Goal: Task Accomplishment & Management: Use online tool/utility

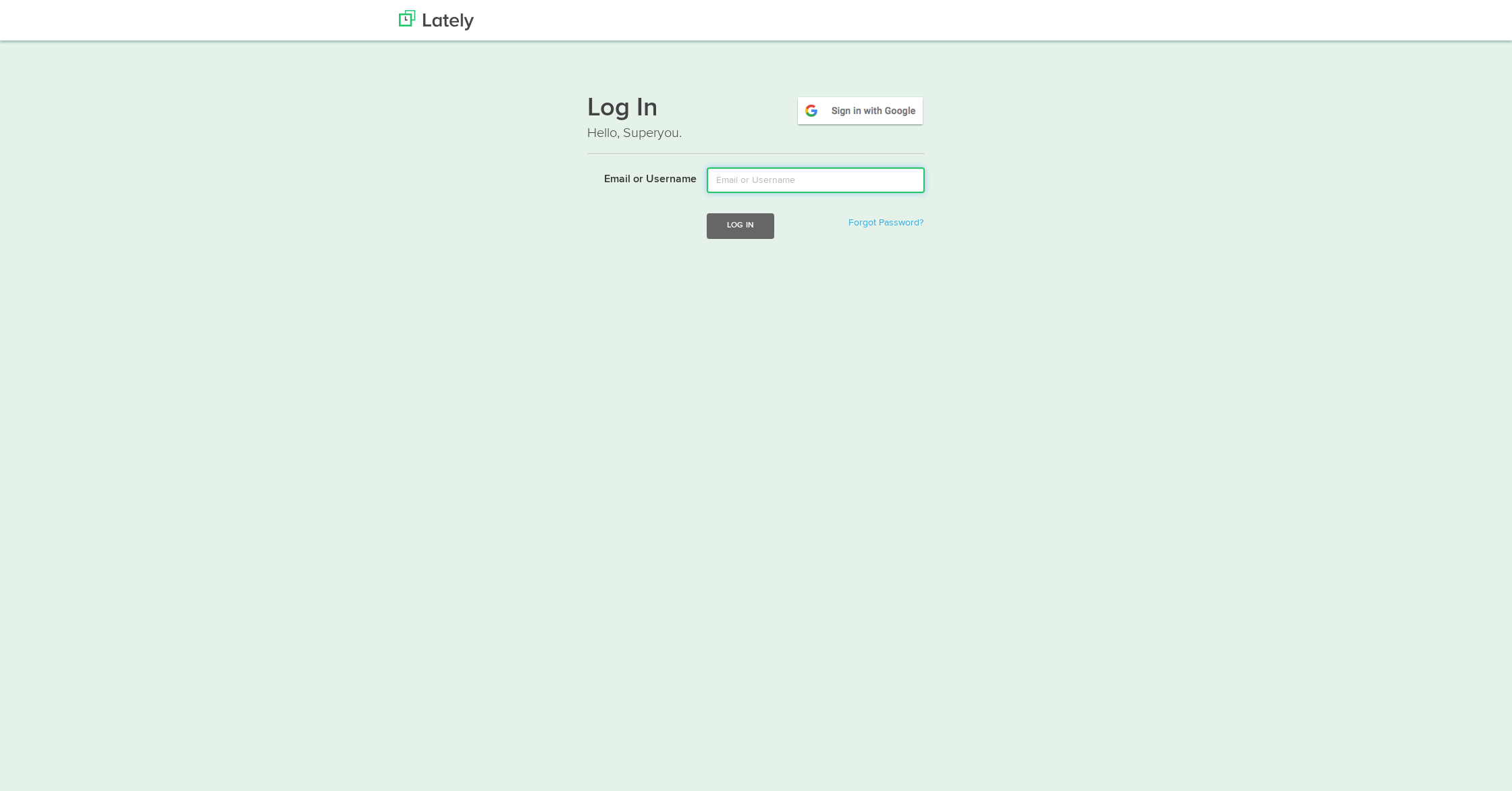
click at [797, 183] on input "Email or Username" at bounding box center [816, 180] width 218 height 26
type input "[PERSON_NAME][EMAIL_ADDRESS][DOMAIN_NAME]"
click at [764, 228] on button "Log In" at bounding box center [740, 226] width 67 height 25
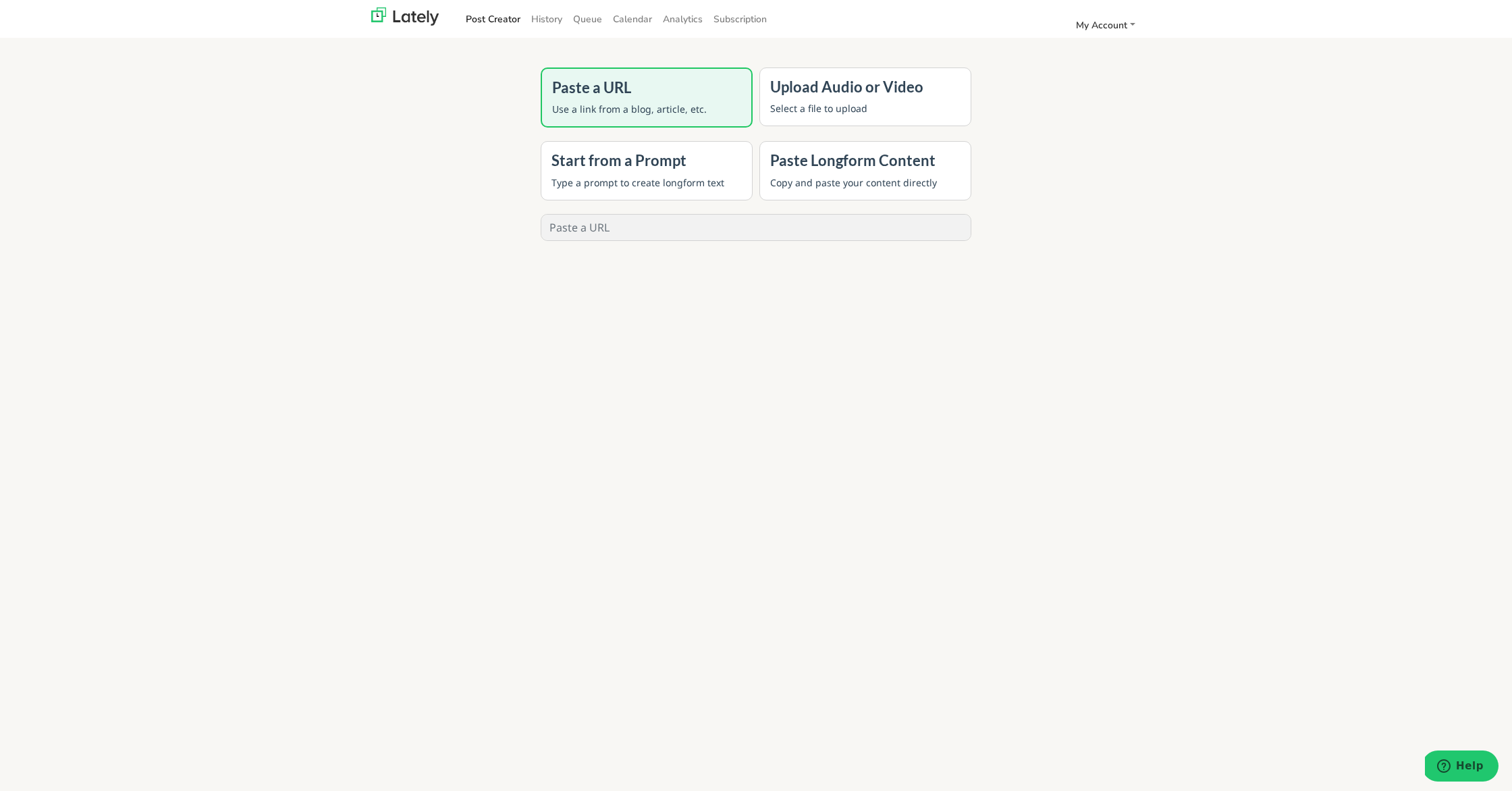
click at [623, 215] on input "text" at bounding box center [756, 227] width 429 height 26
paste input "[URL][DOMAIN_NAME]"
type input "[URL][DOMAIN_NAME]"
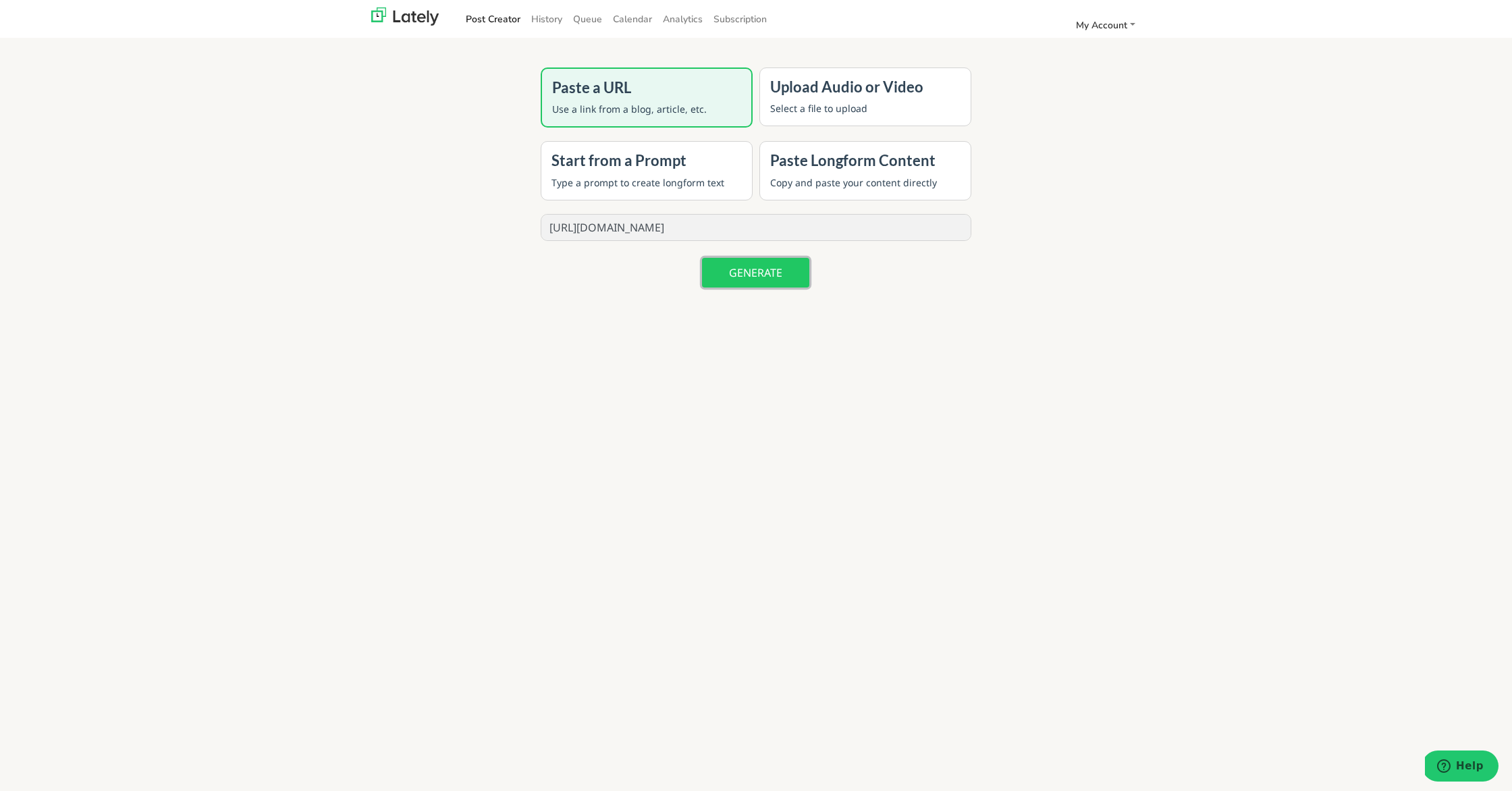
click at [773, 273] on button "GENERATE" at bounding box center [756, 272] width 107 height 30
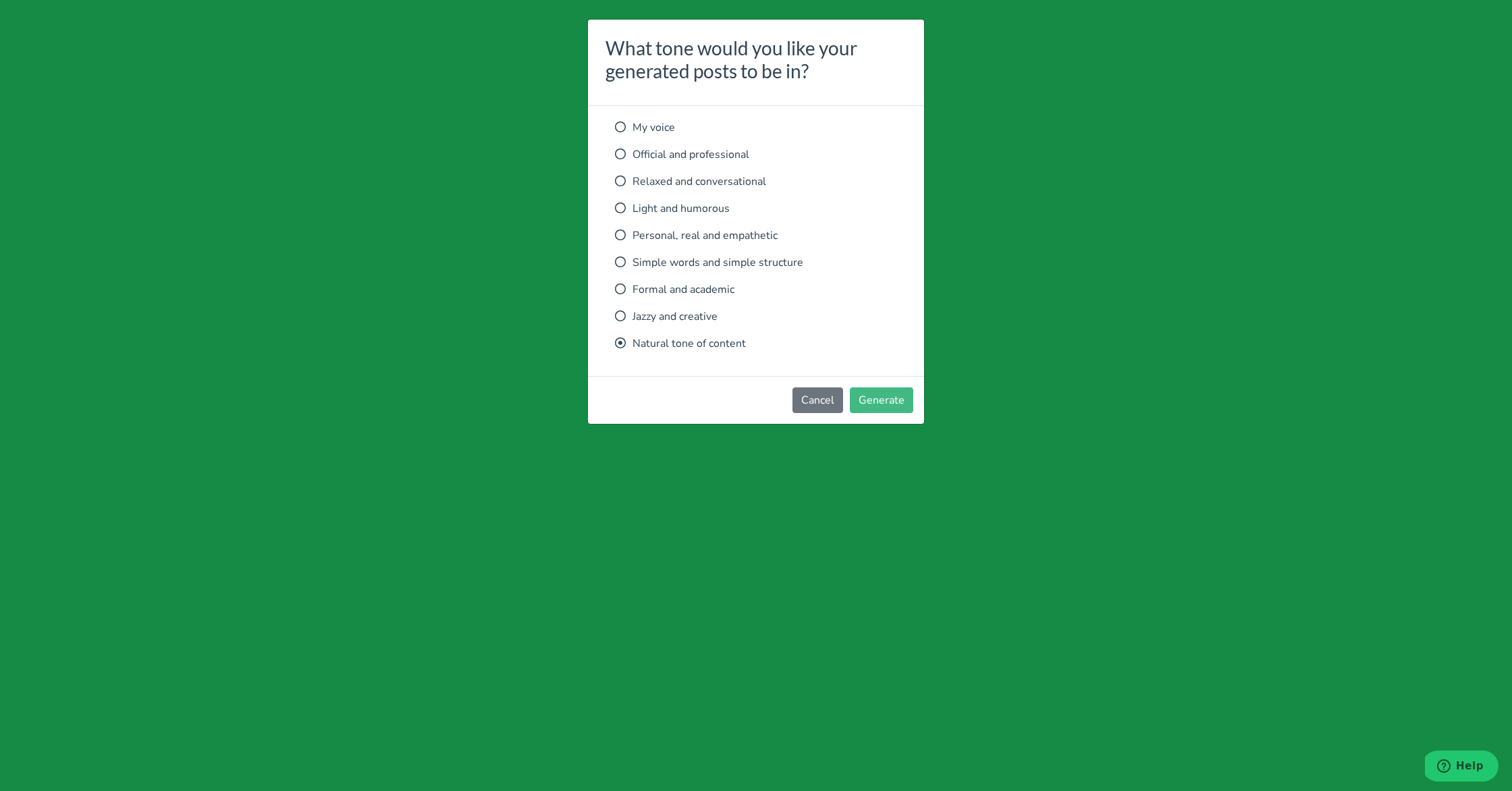
click at [732, 192] on div "My voice Official and professional Relaxed and conversational Light and humorou…" at bounding box center [756, 236] width 282 height 232
click at [731, 179] on p "Relaxed and conversational" at bounding box center [756, 182] width 282 height 16
click at [887, 410] on button "Generate" at bounding box center [882, 400] width 63 height 26
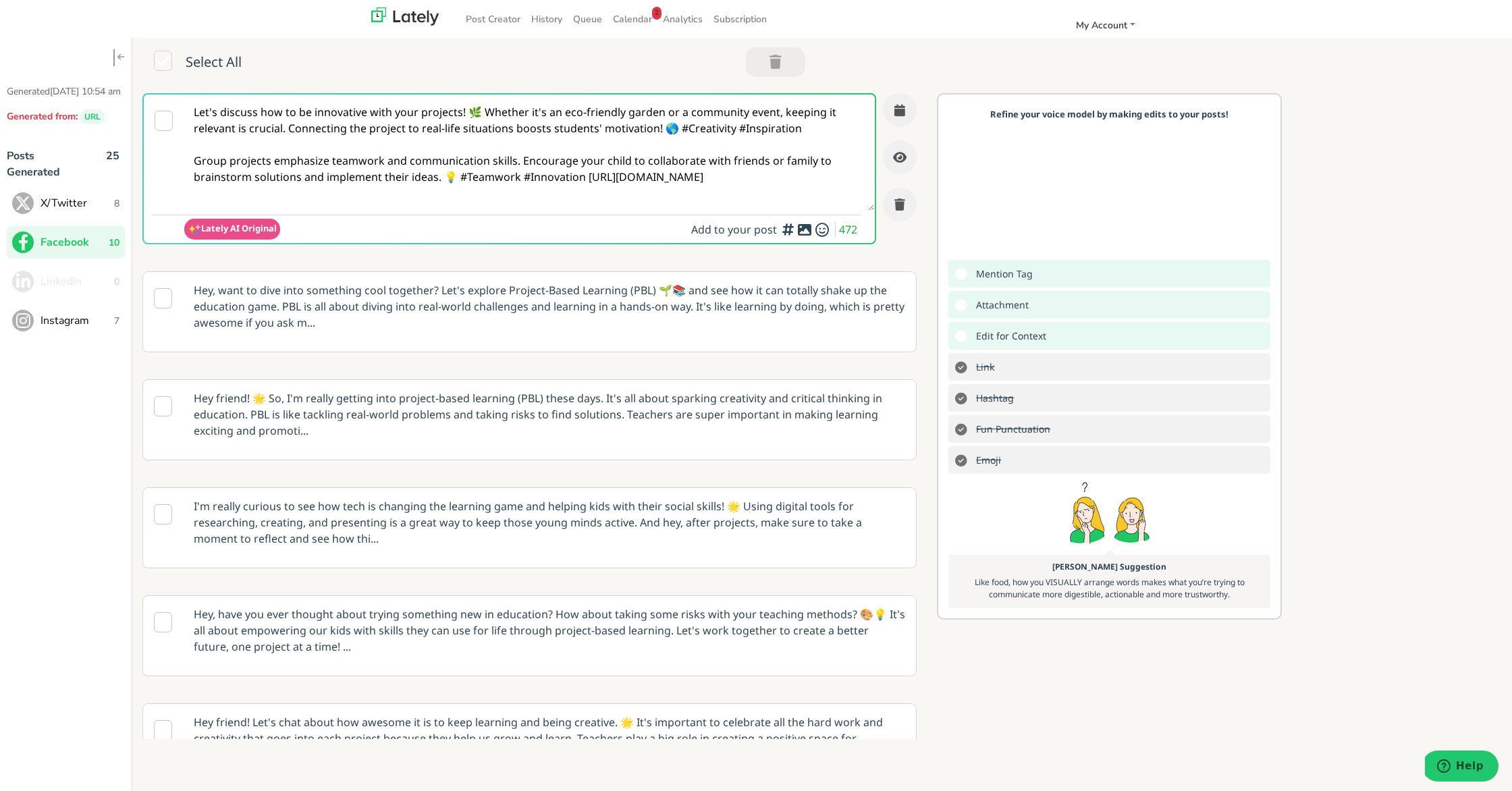
click at [80, 207] on button "X/Twitter 8" at bounding box center [65, 203] width 118 height 32
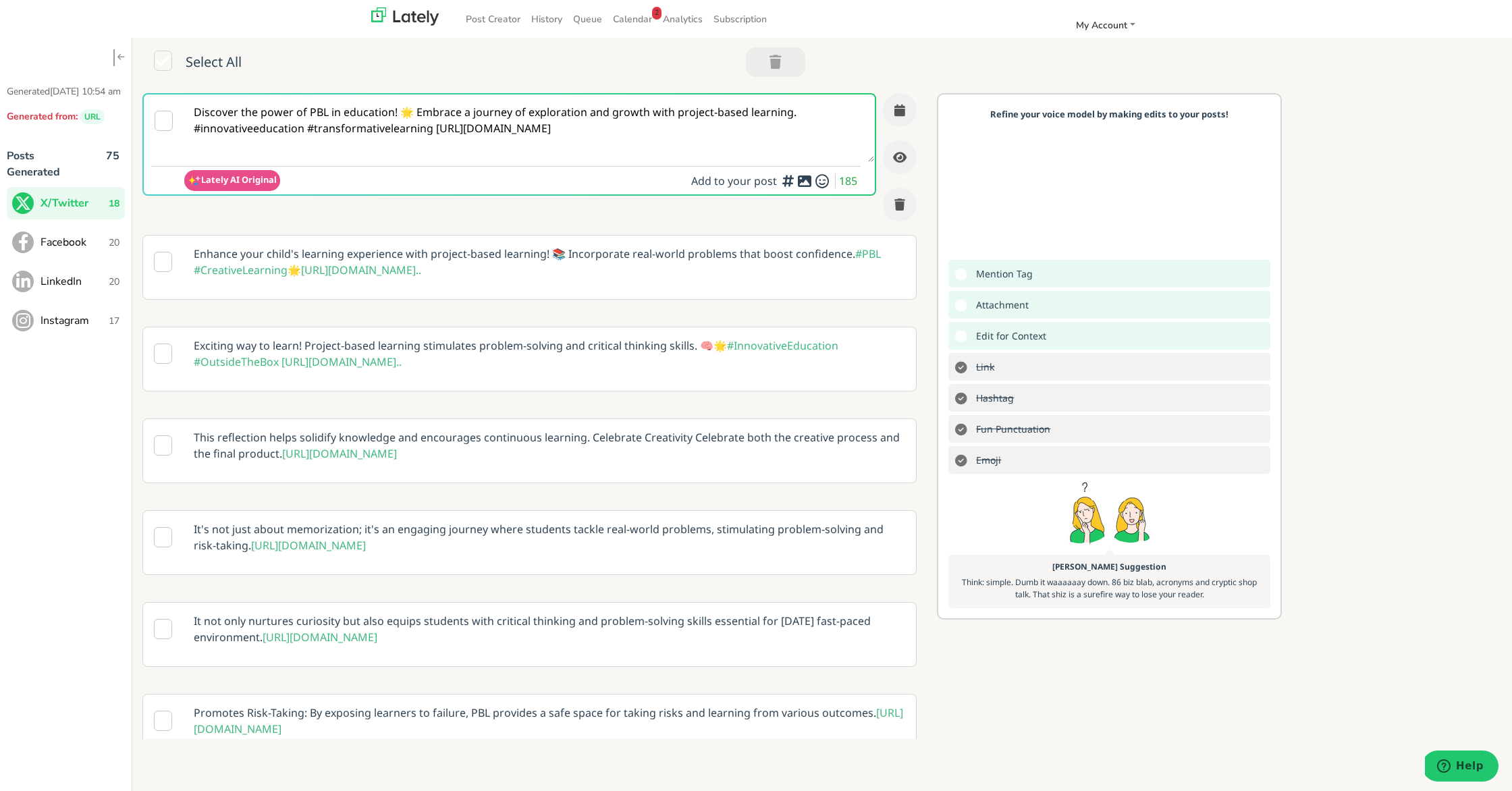
click at [716, 249] on p "Enhance your child's learning experience with project-based learning! 📚 Incorpo…" at bounding box center [549, 262] width 732 height 53
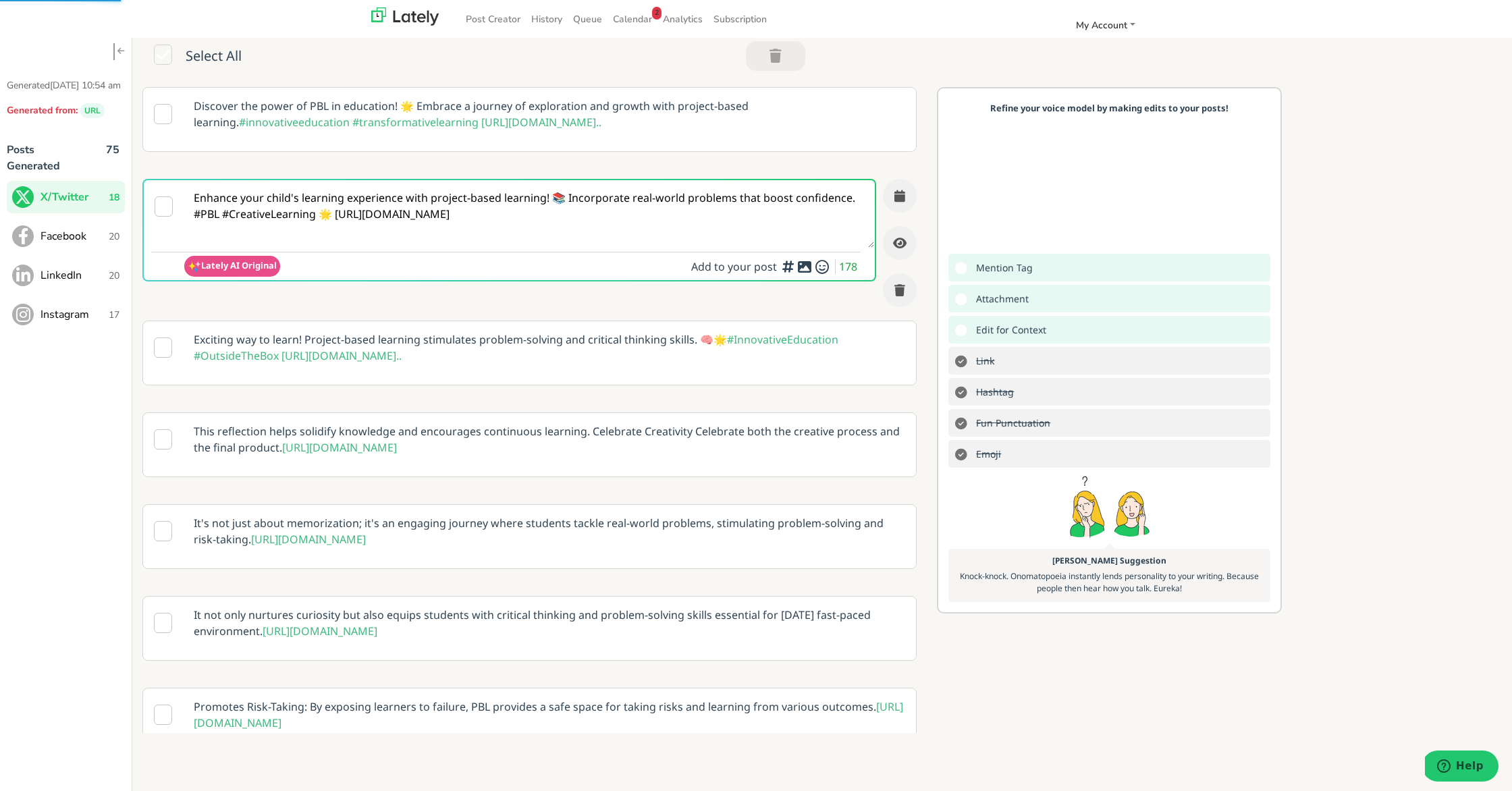
scroll to position [11, 0]
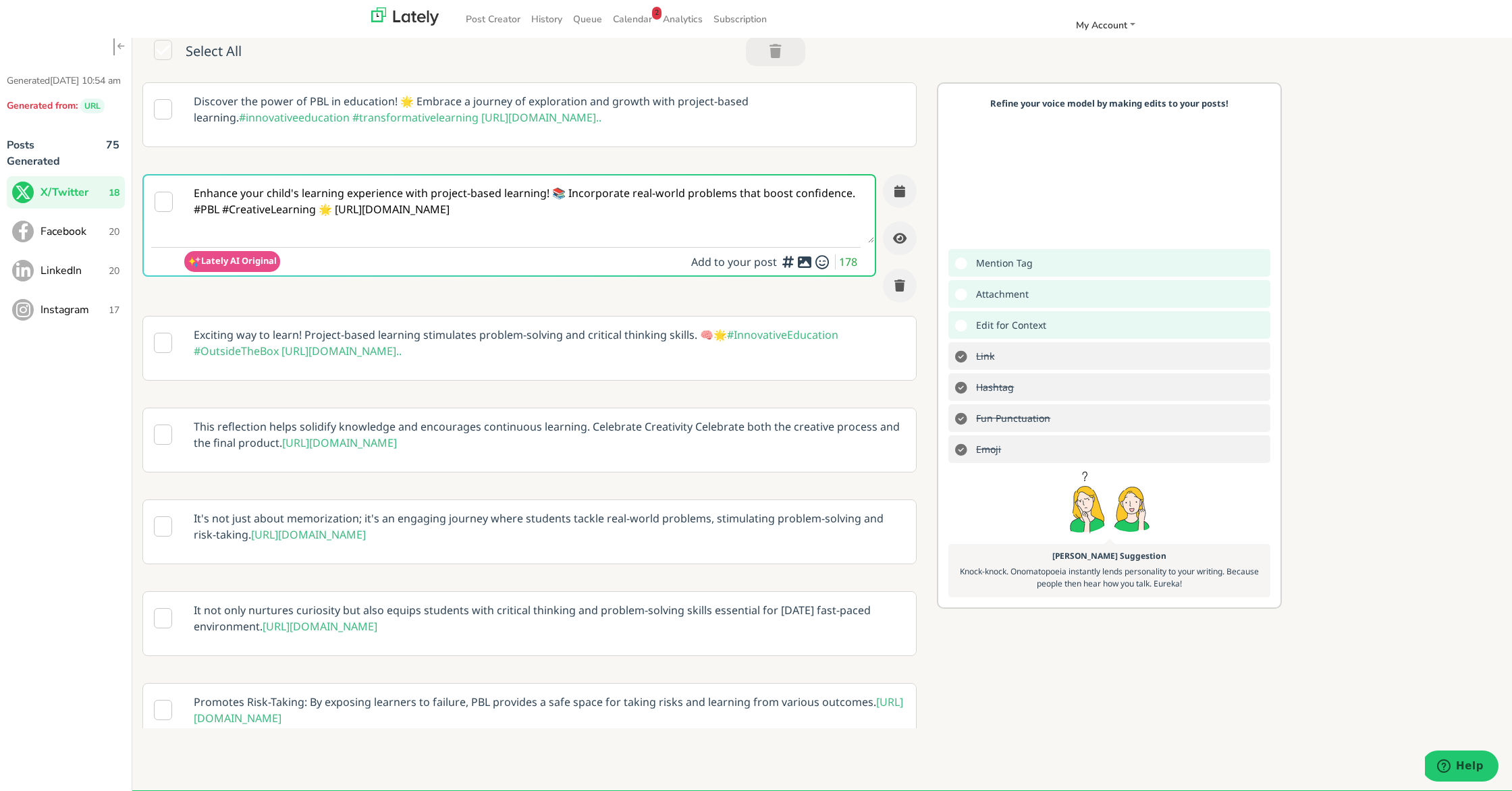
click at [335, 210] on textarea "Enhance your child's learning experience with project-based learning! 📚 Incorpo…" at bounding box center [529, 209] width 690 height 67
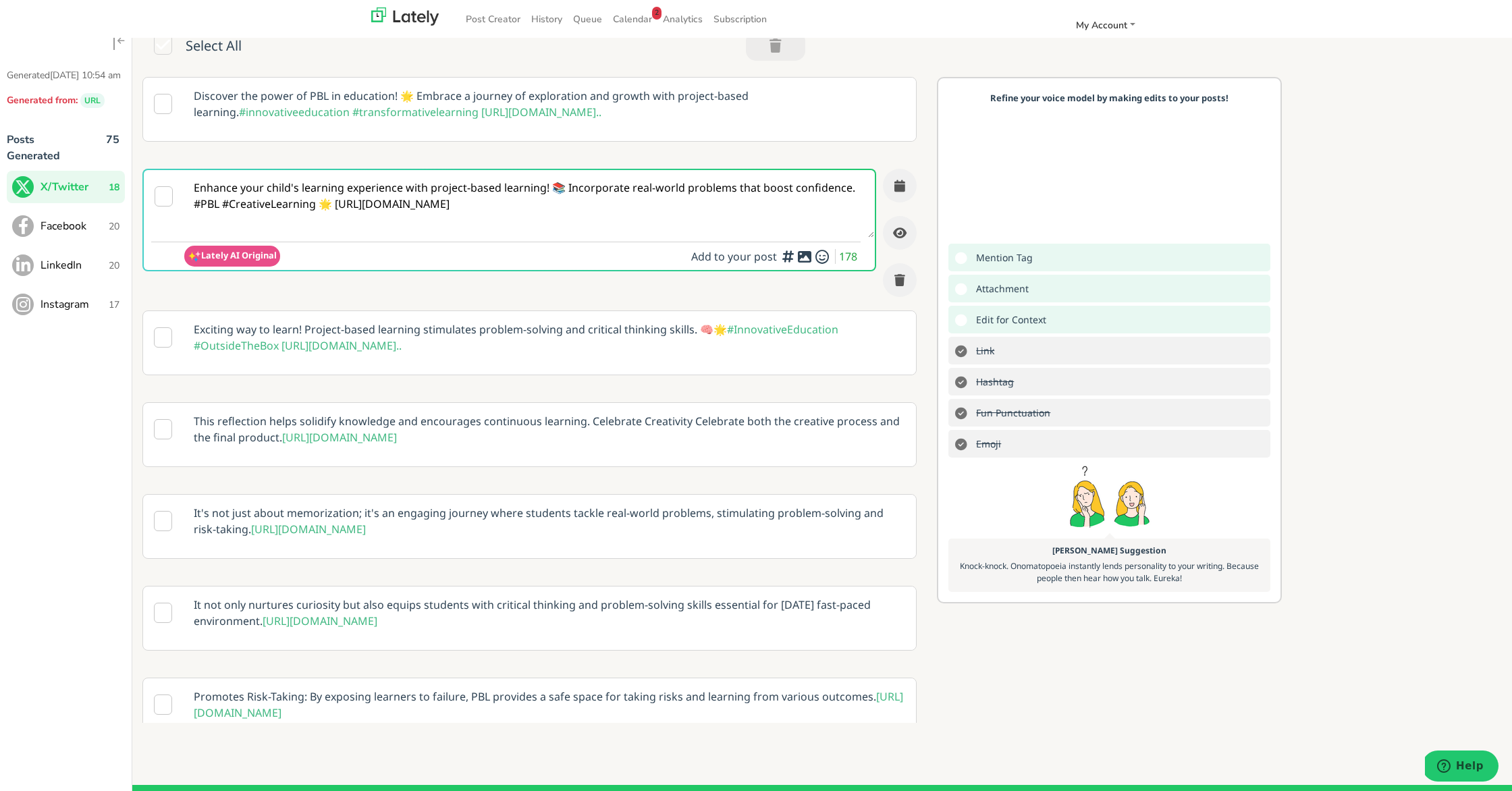
scroll to position [17, 0]
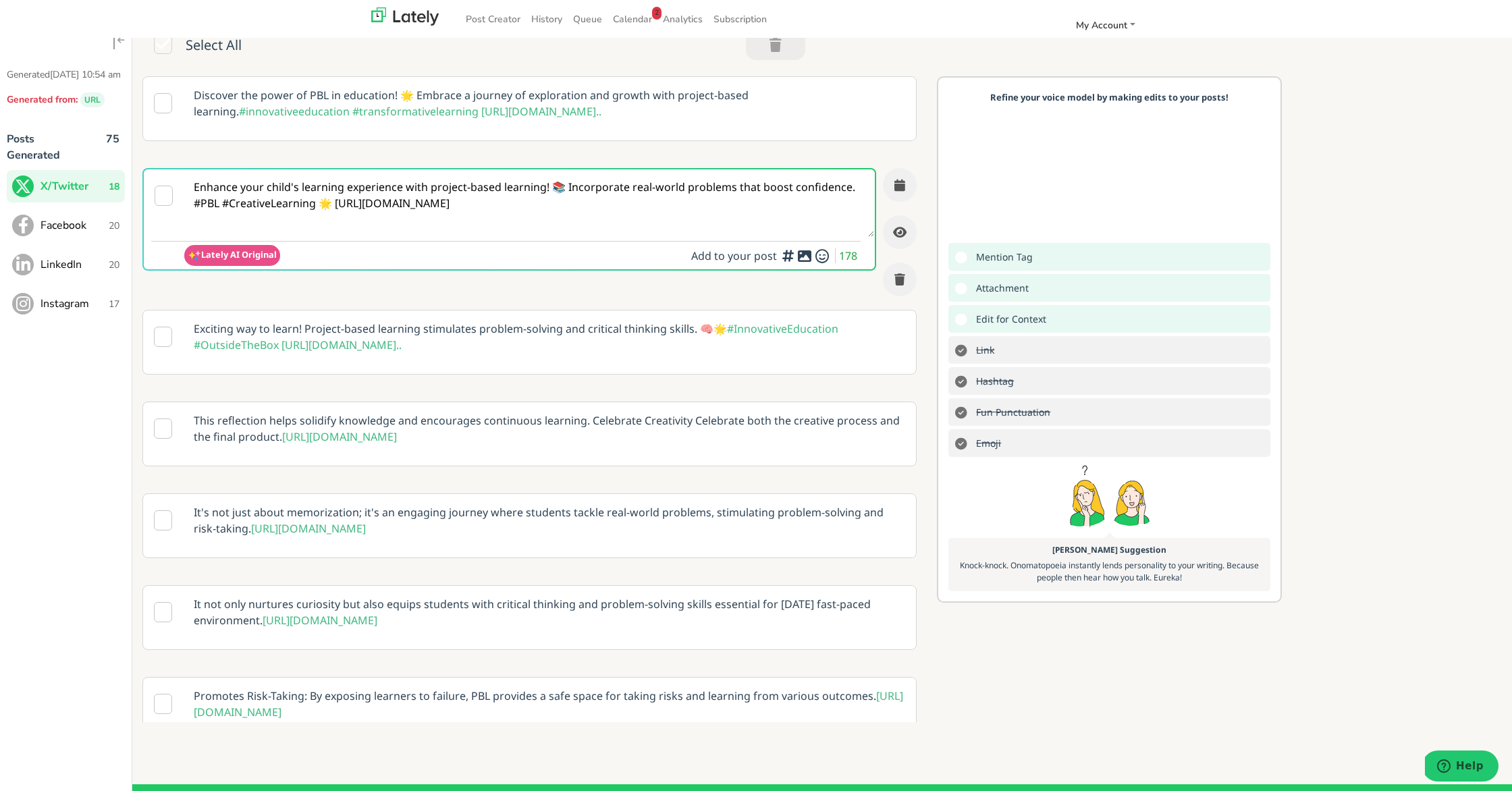
click at [331, 205] on textarea "Enhance your child's learning experience with project-based learning! 📚 Incorpo…" at bounding box center [529, 203] width 690 height 67
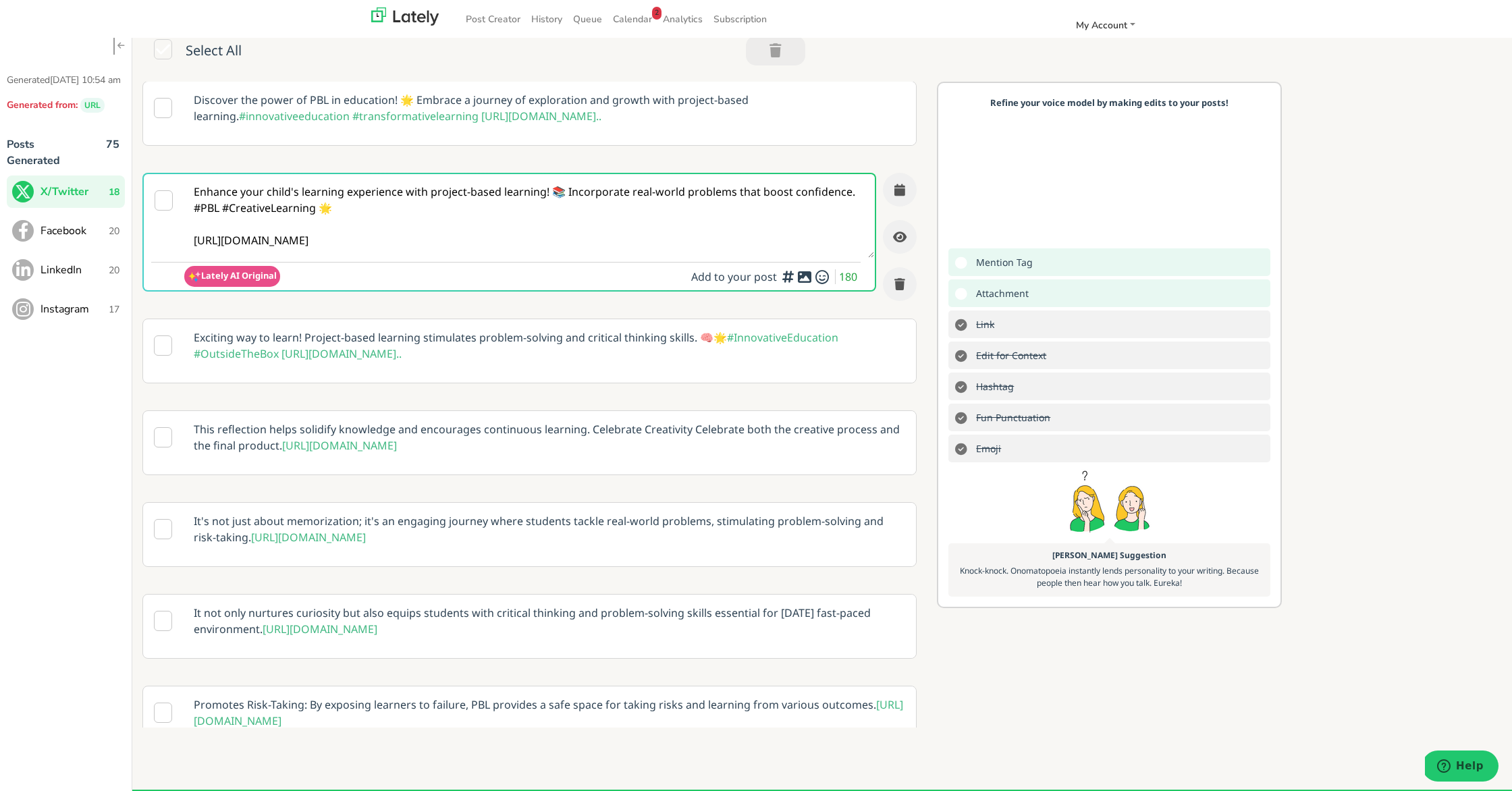
scroll to position [13, 0]
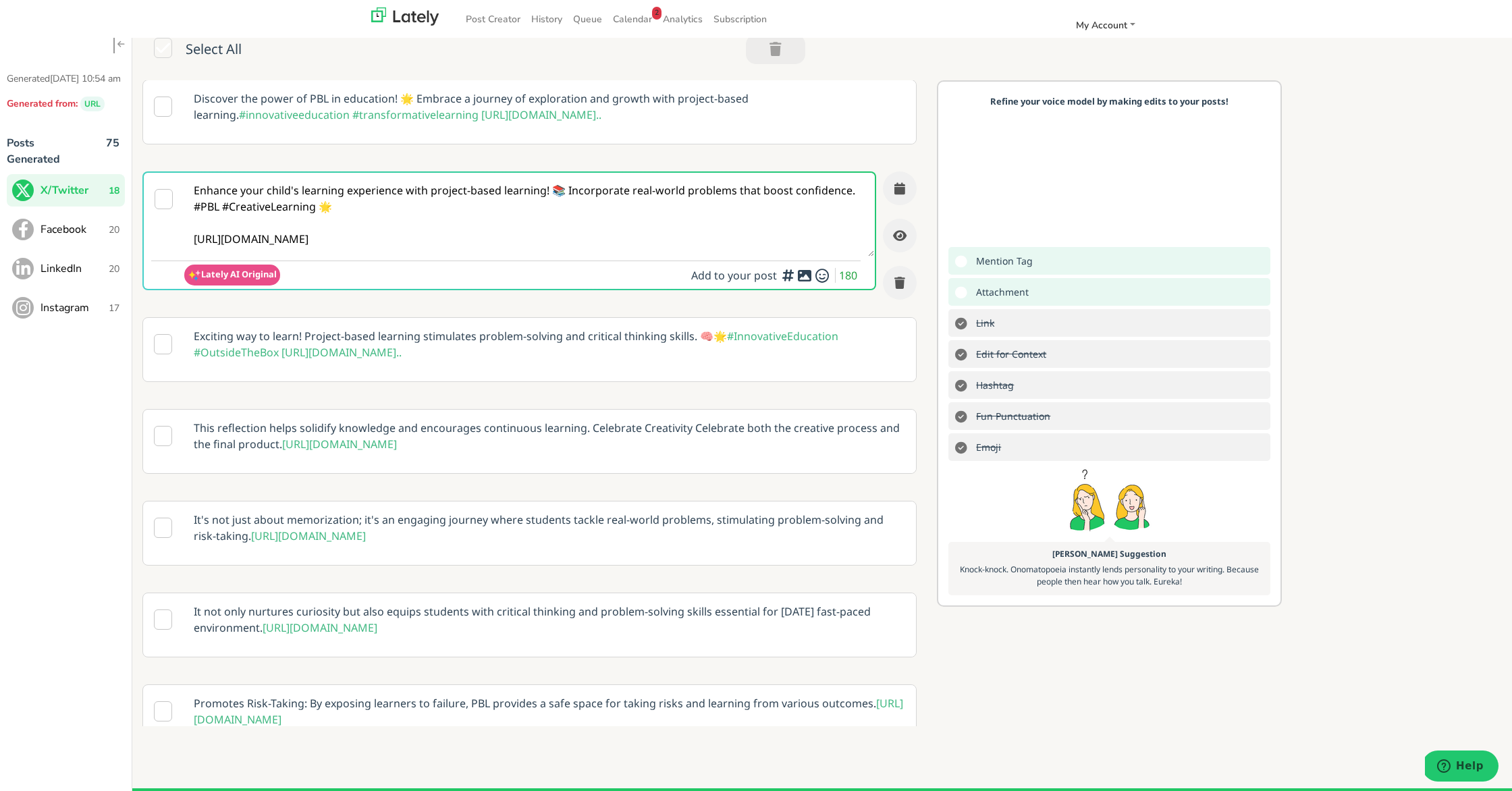
type textarea "Enhance your child's learning experience with project-based learning! 📚 Incorpo…"
click at [798, 274] on body "Post Creator History Queue Calendar 2 Analytics Subscription My Account Setting…" at bounding box center [756, 387] width 1512 height 801
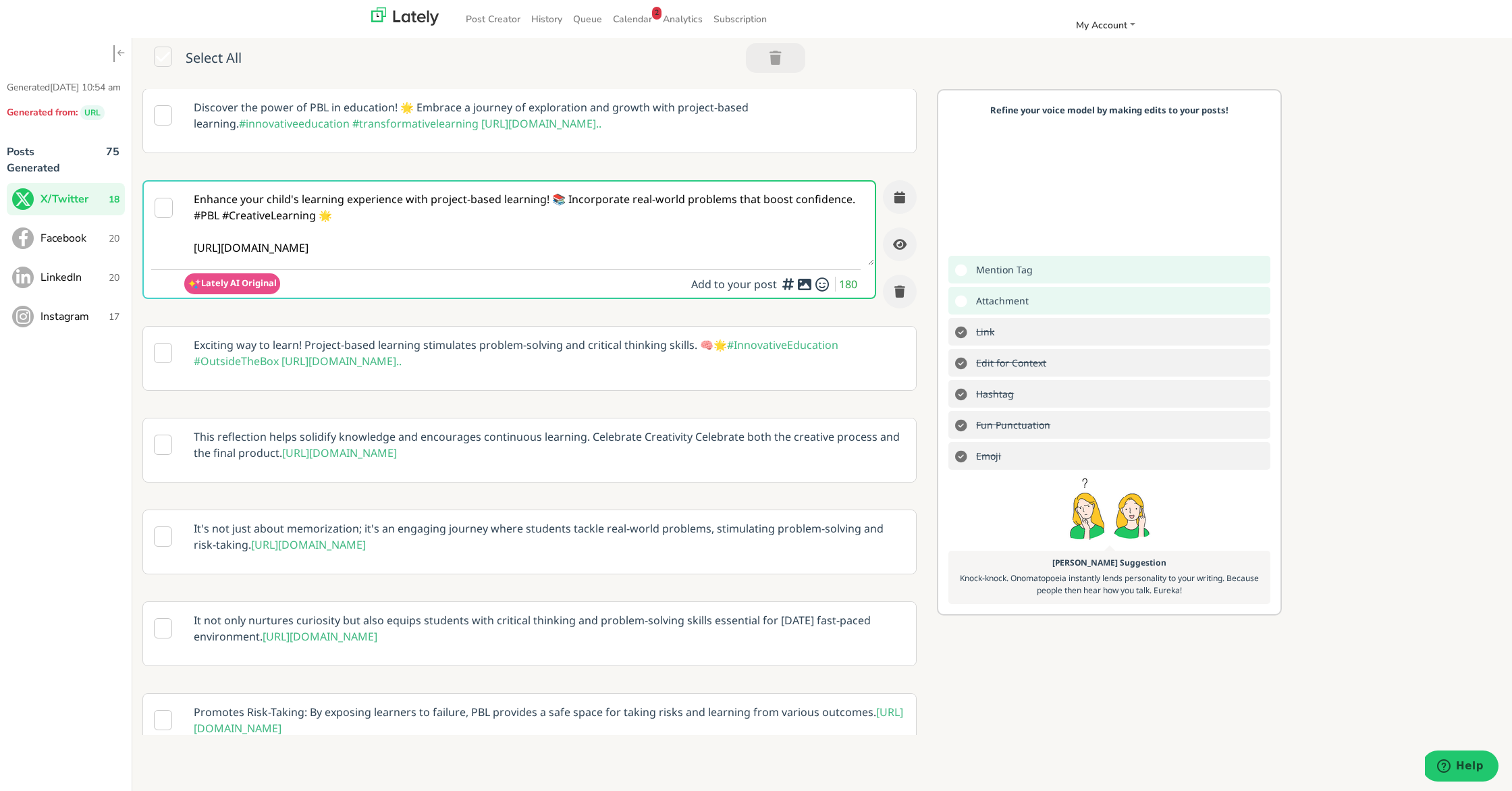
scroll to position [0, 0]
click at [804, 287] on icon at bounding box center [804, 286] width 16 height 1
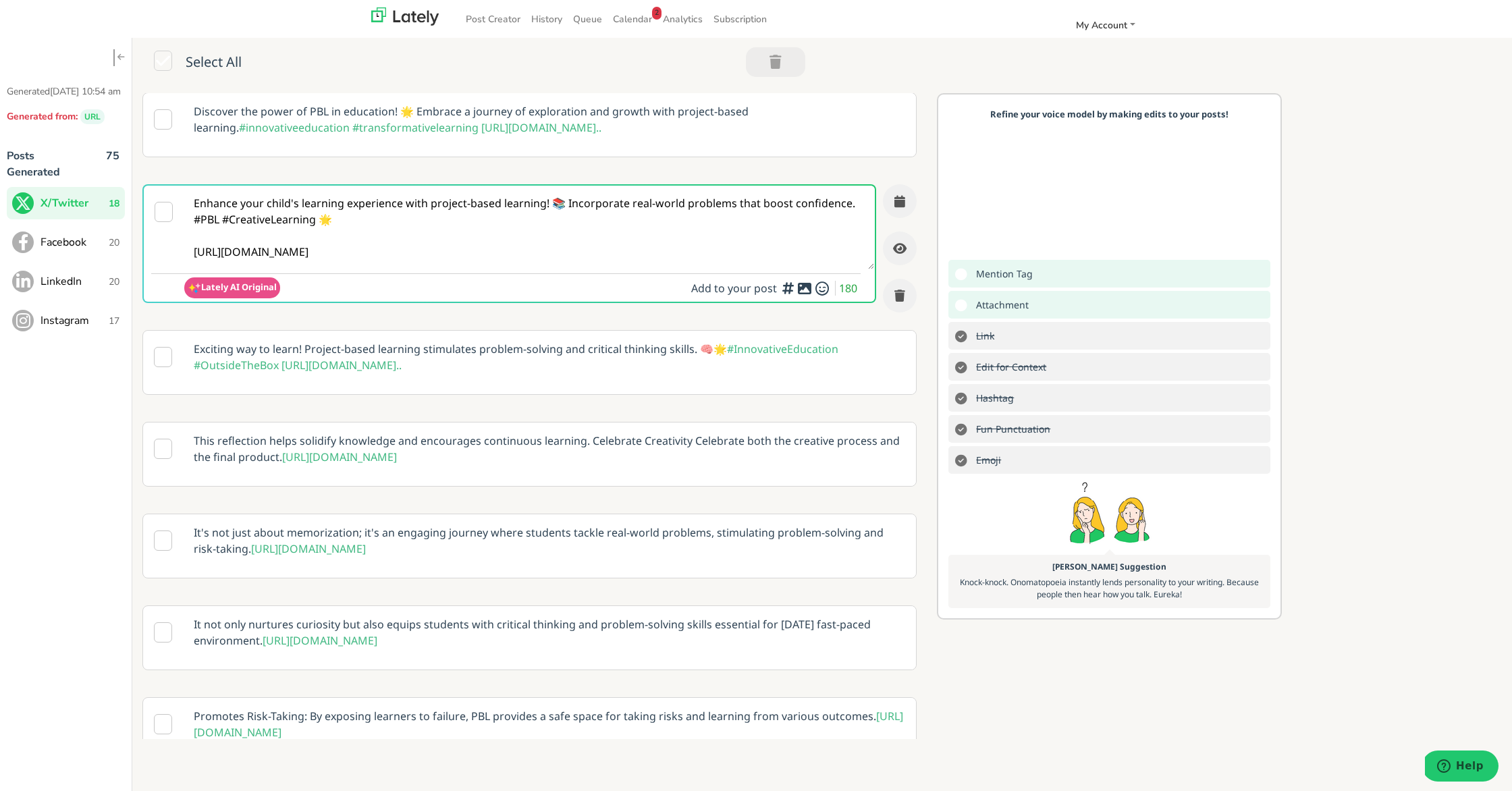
scroll to position [2, 0]
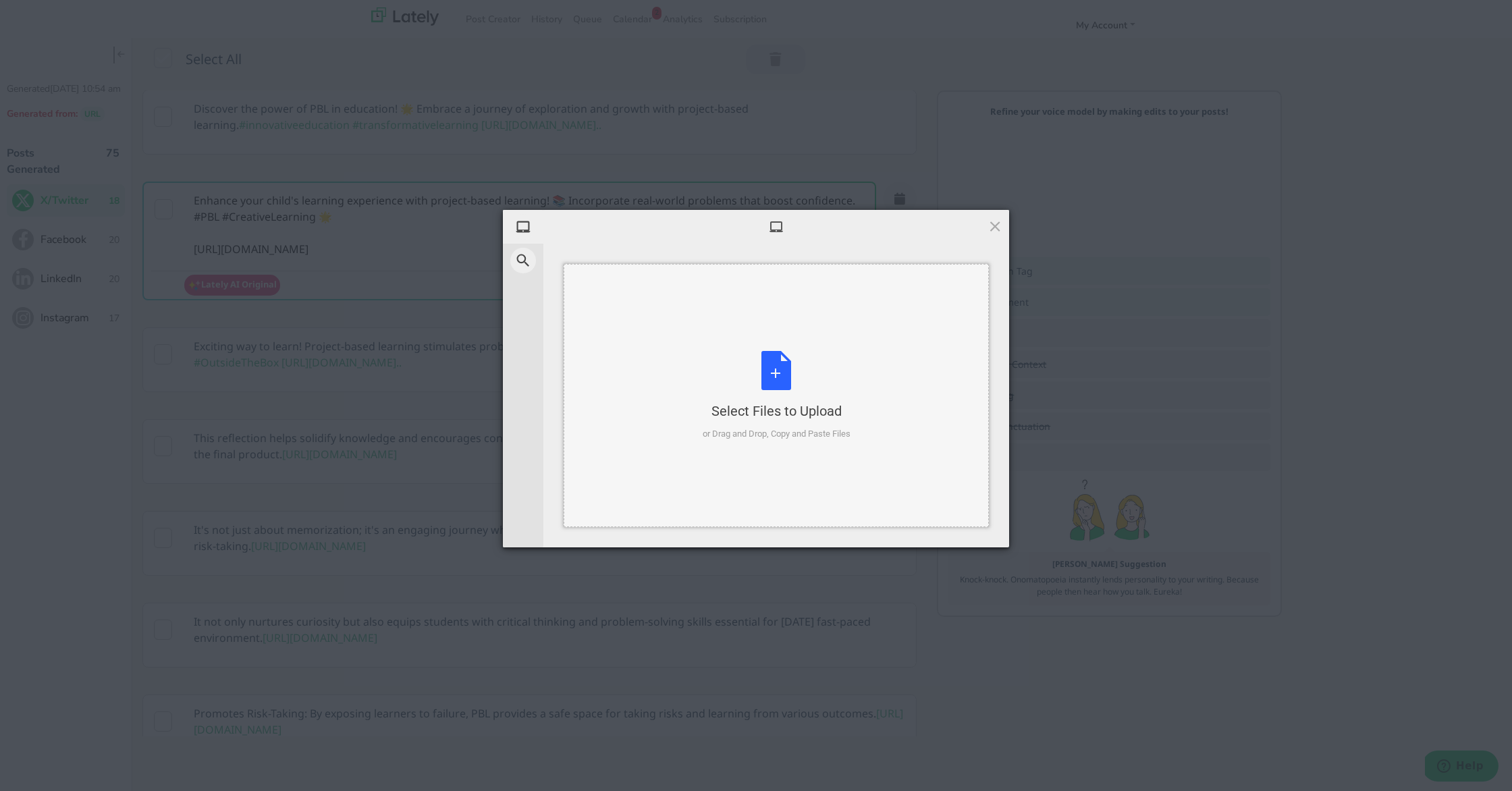
click at [781, 377] on div "Select Files to Upload or Drag and Drop, Copy and Paste Files" at bounding box center [777, 396] width 148 height 90
click at [780, 378] on div "Select Files to Upload or Drag and Drop, Copy and Paste Files" at bounding box center [777, 396] width 148 height 90
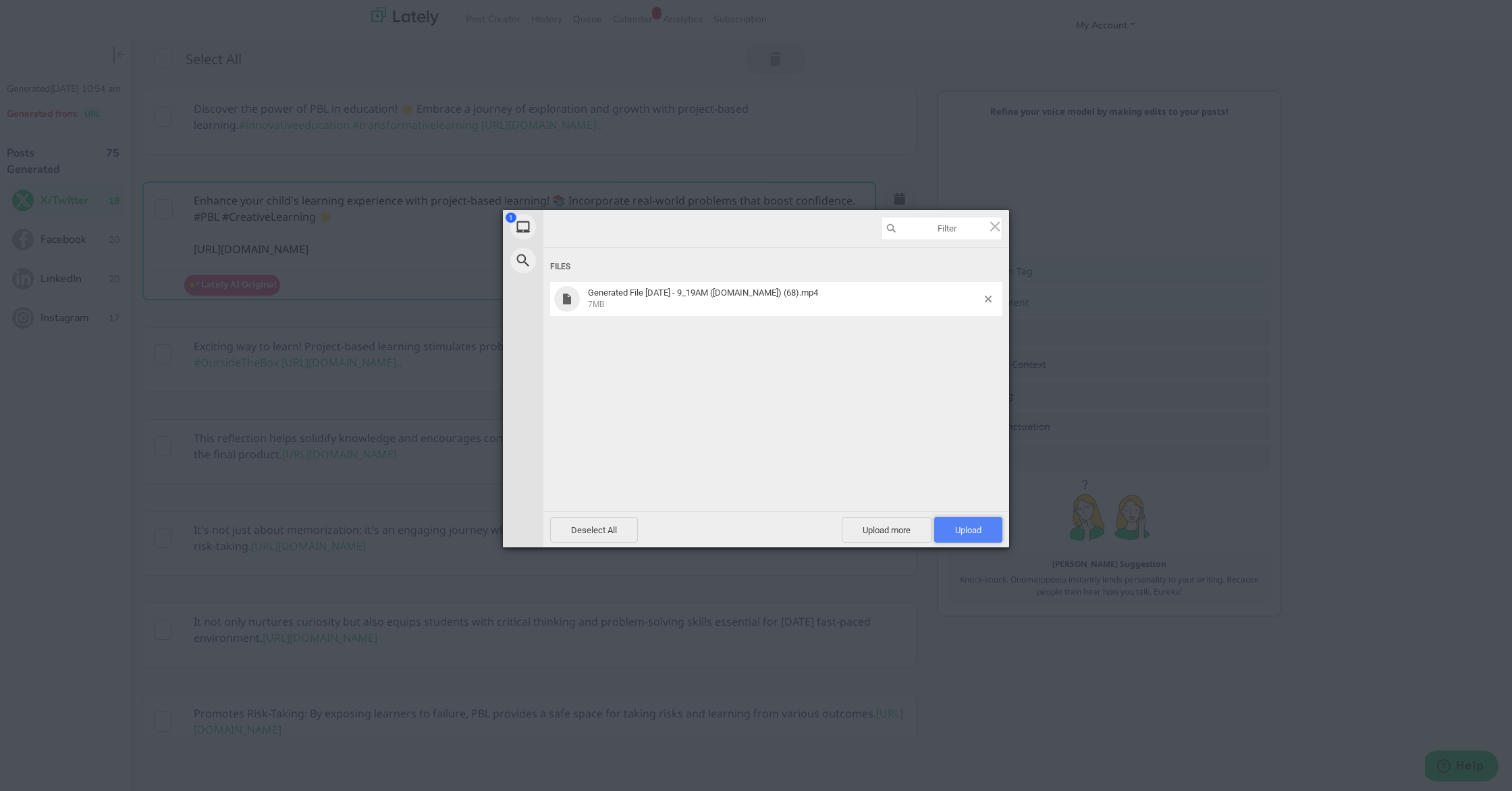
click at [964, 530] on span "Upload 1" at bounding box center [968, 529] width 26 height 10
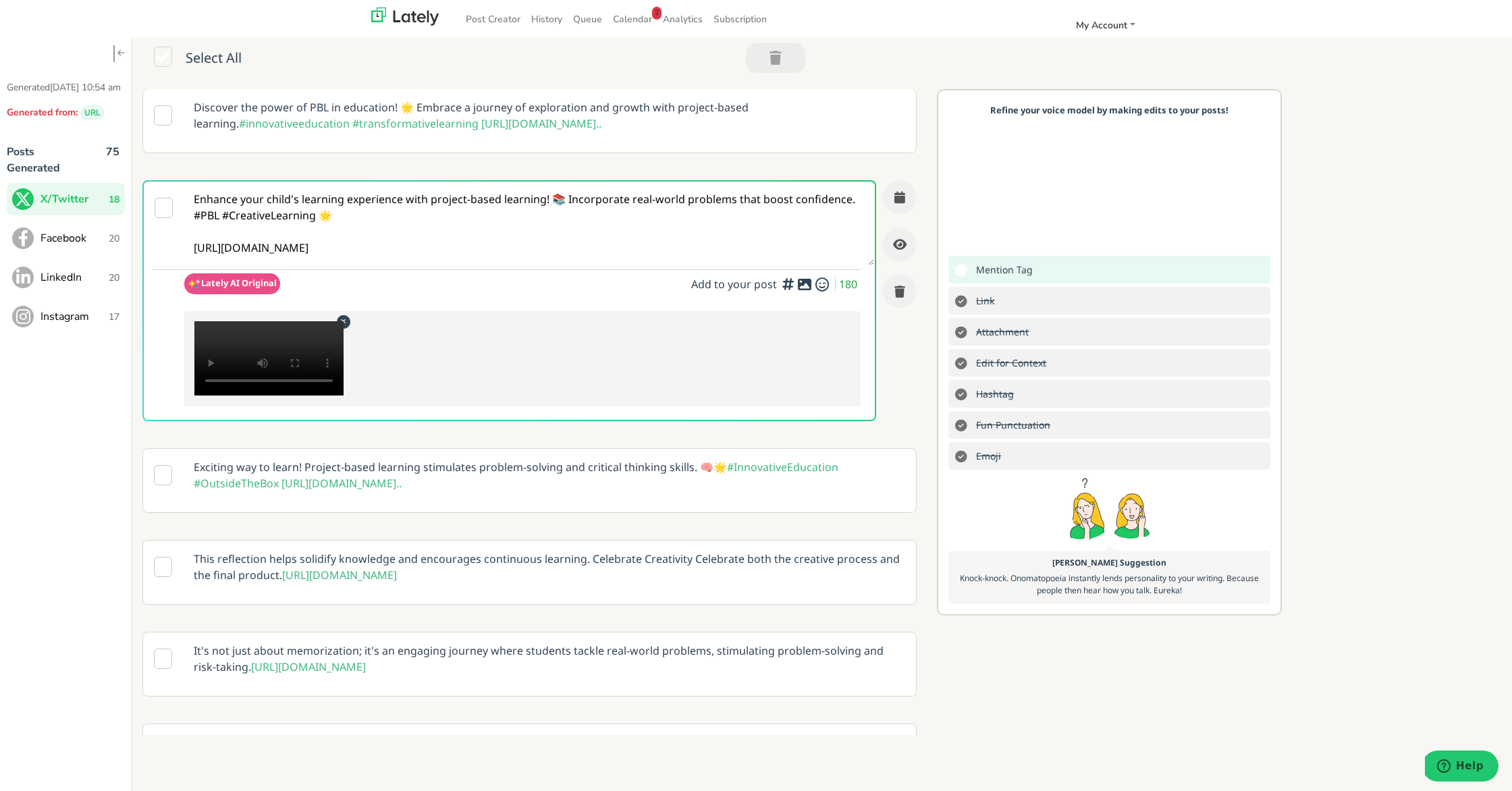
scroll to position [7, 0]
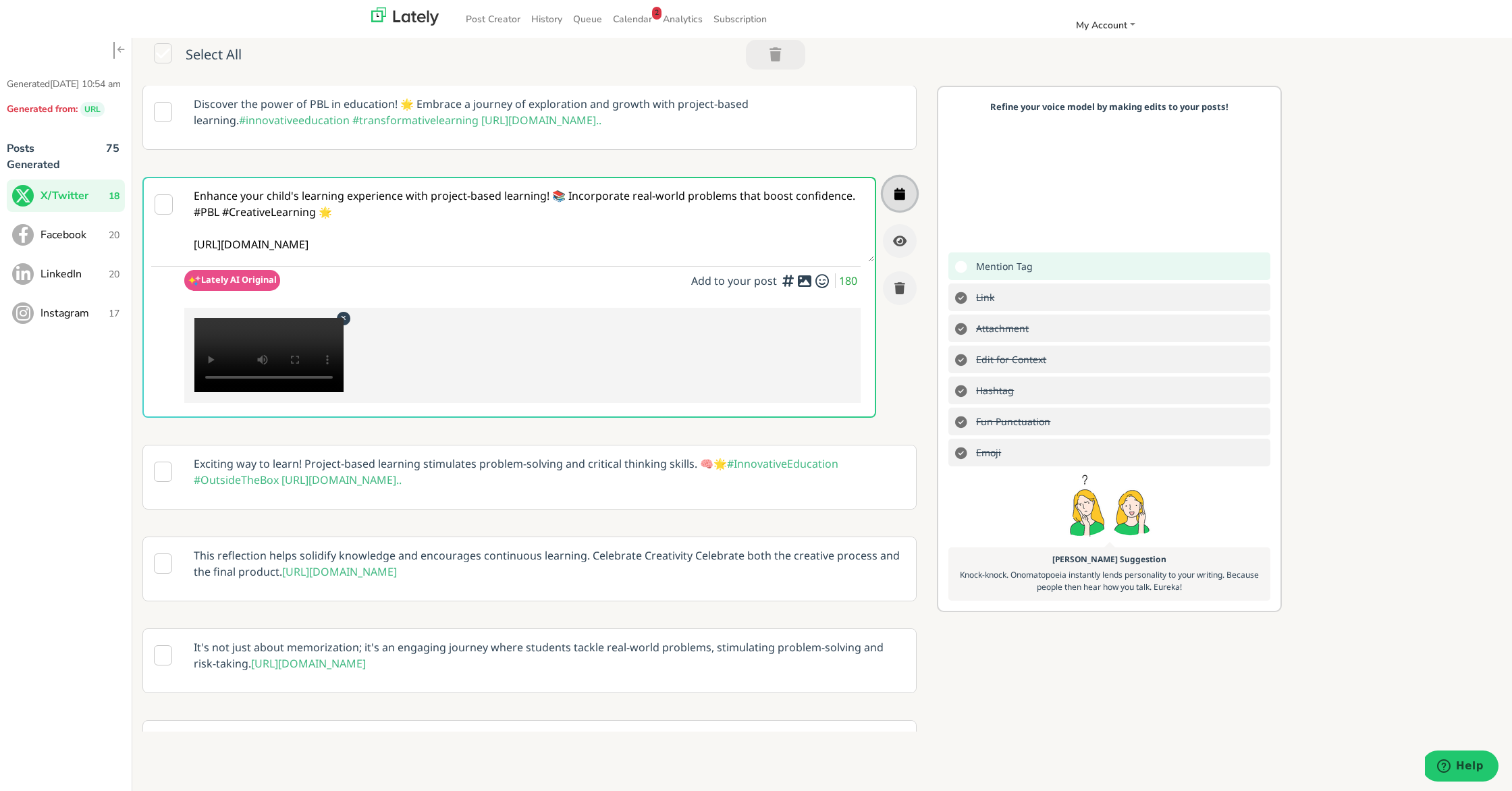
click at [895, 192] on icon "button" at bounding box center [899, 193] width 11 height 12
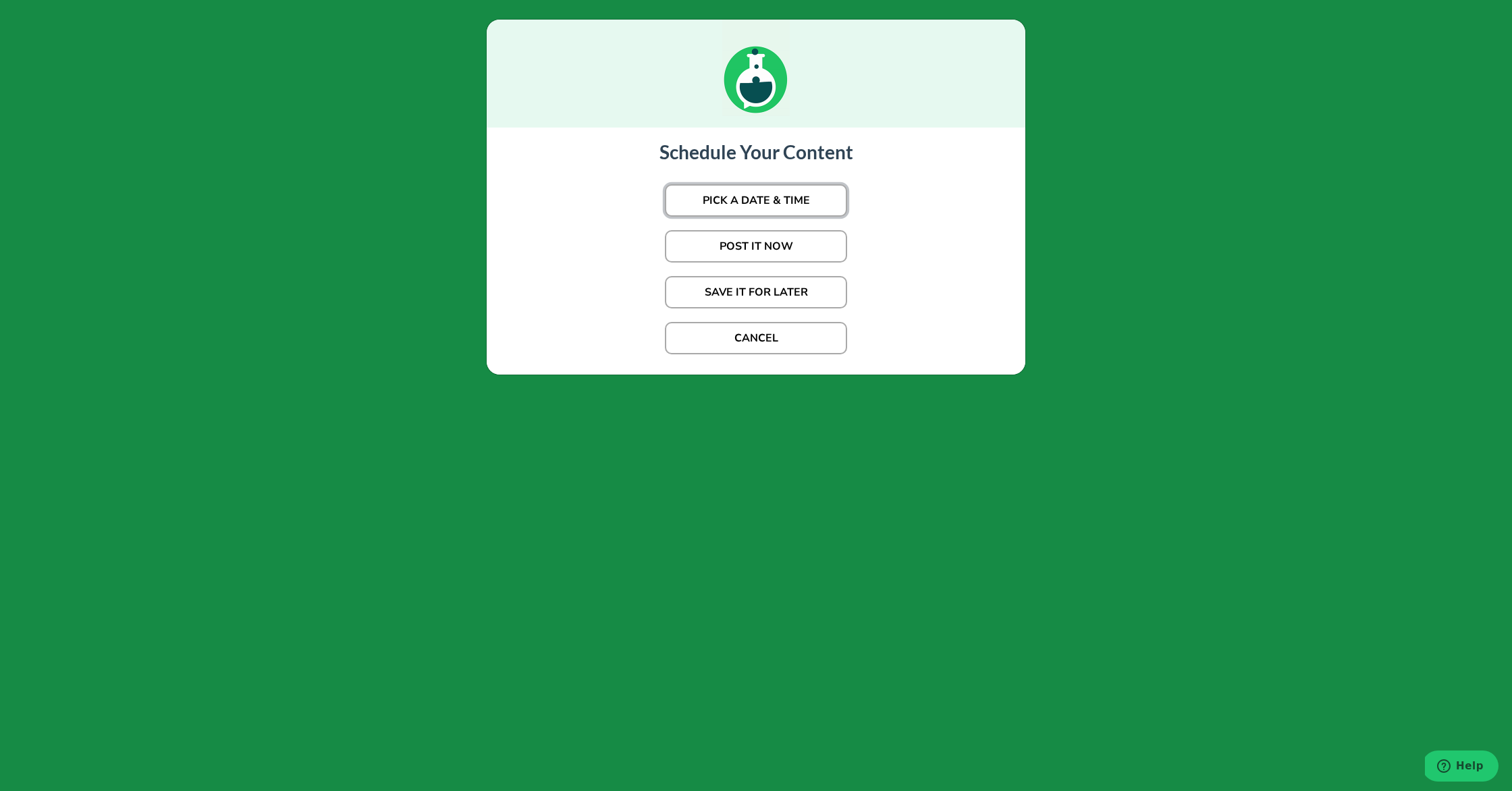
click at [792, 209] on button "PICK A DATE & TIME" at bounding box center [756, 201] width 182 height 32
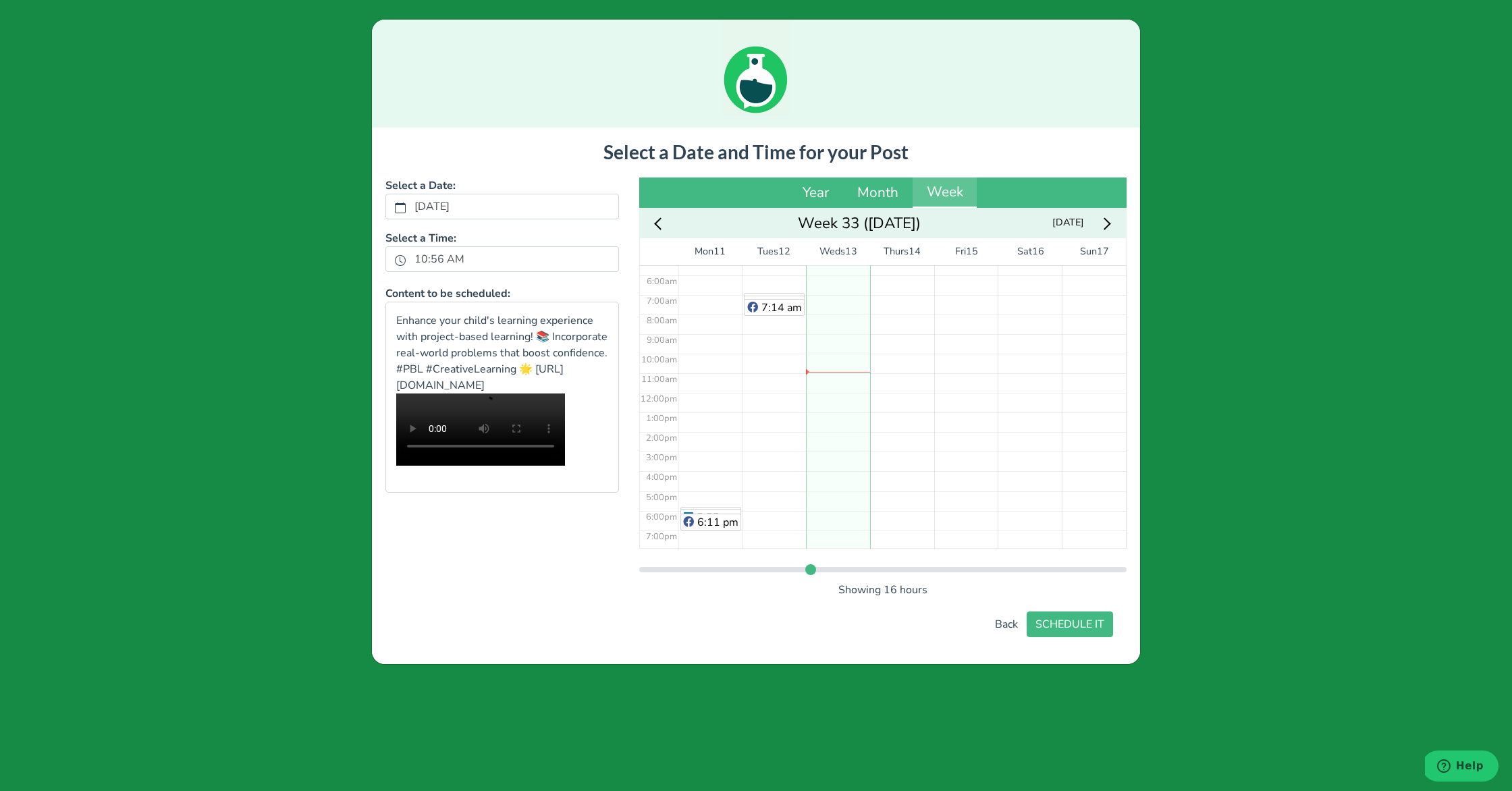
scroll to position [95, 0]
click at [897, 319] on div "No Event" at bounding box center [902, 404] width 64 height 470
click at [1090, 620] on button "SCHEDULE IT" at bounding box center [1070, 625] width 86 height 26
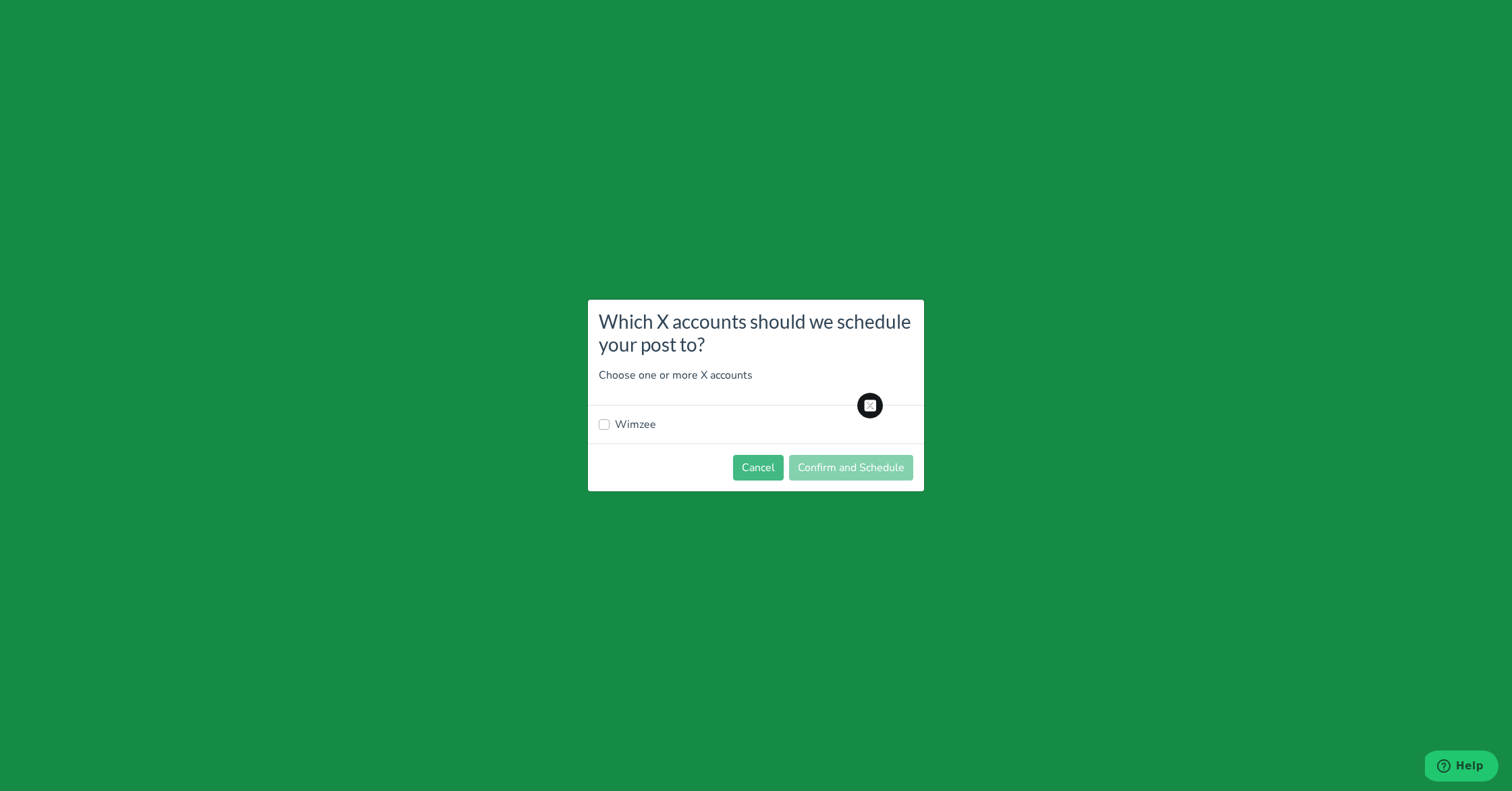
click at [643, 432] on div "Wimzee" at bounding box center [756, 424] width 336 height 38
click at [641, 426] on label "Wimzee" at bounding box center [635, 425] width 41 height 16
click at [609, 426] on input "Wimzee" at bounding box center [604, 423] width 11 height 14
checkbox input "true"
click at [869, 460] on button "Confirm and Schedule" at bounding box center [851, 468] width 124 height 26
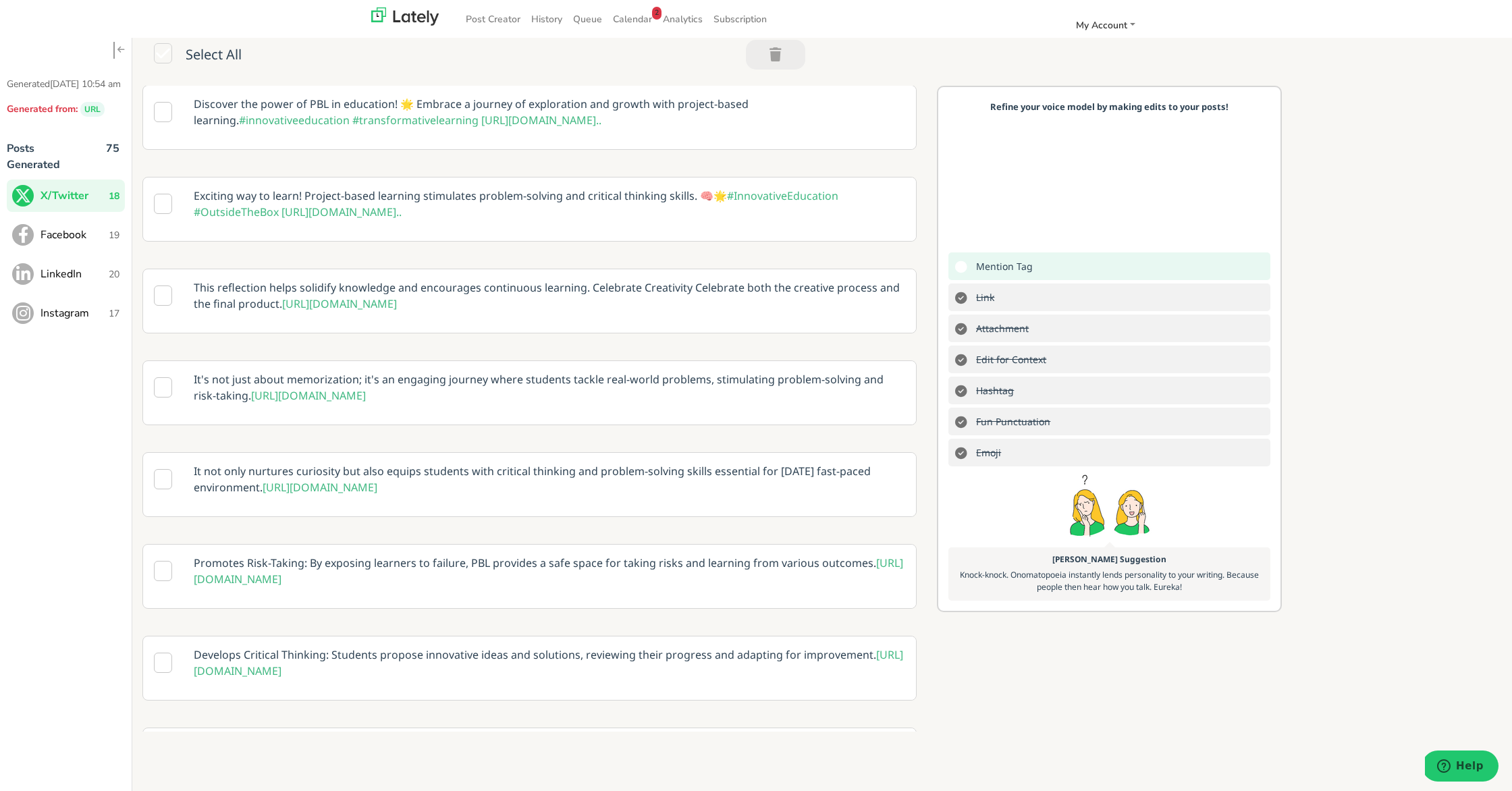
click at [67, 239] on button "Facebook 19" at bounding box center [65, 235] width 118 height 32
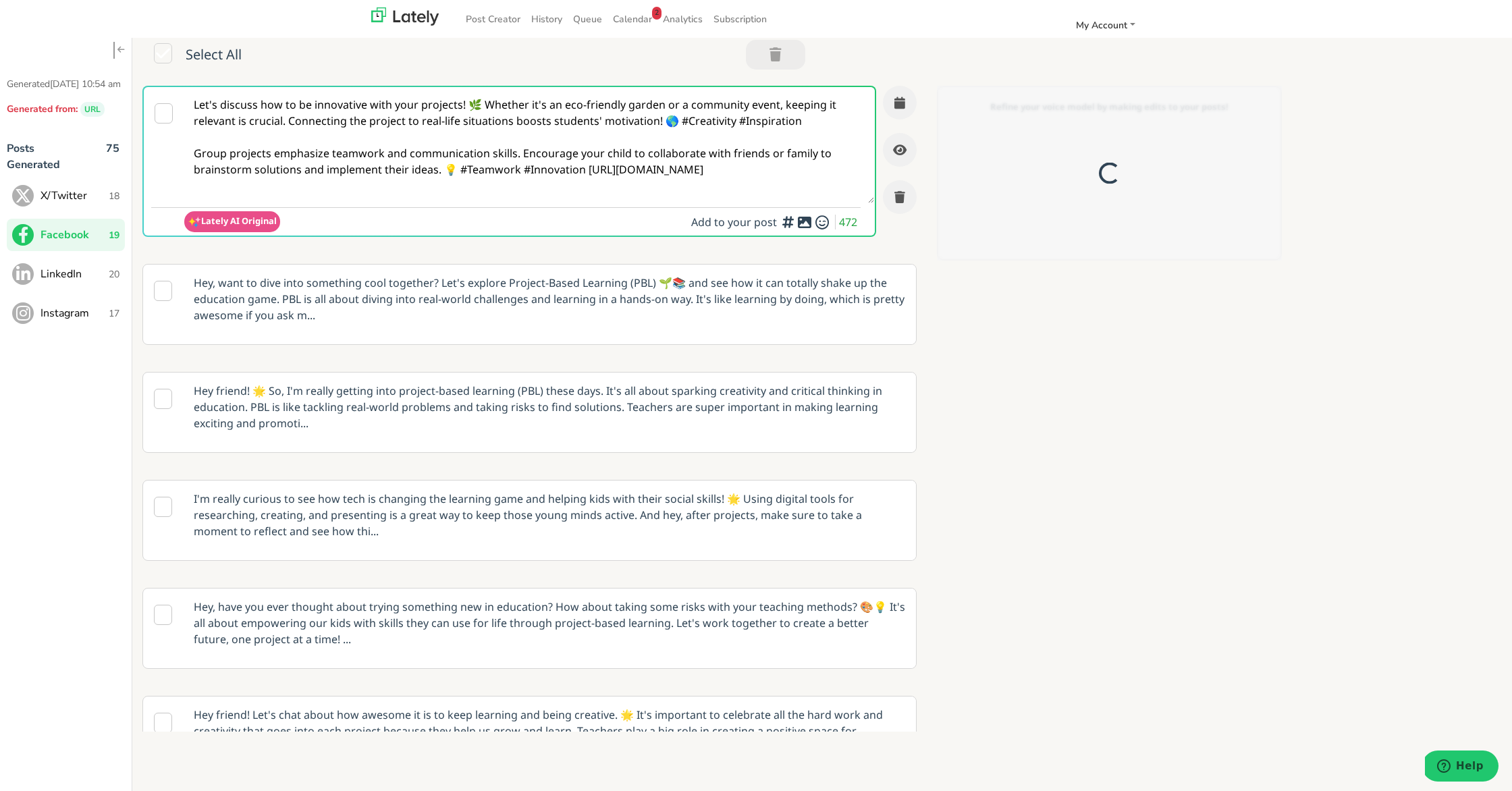
scroll to position [0, 0]
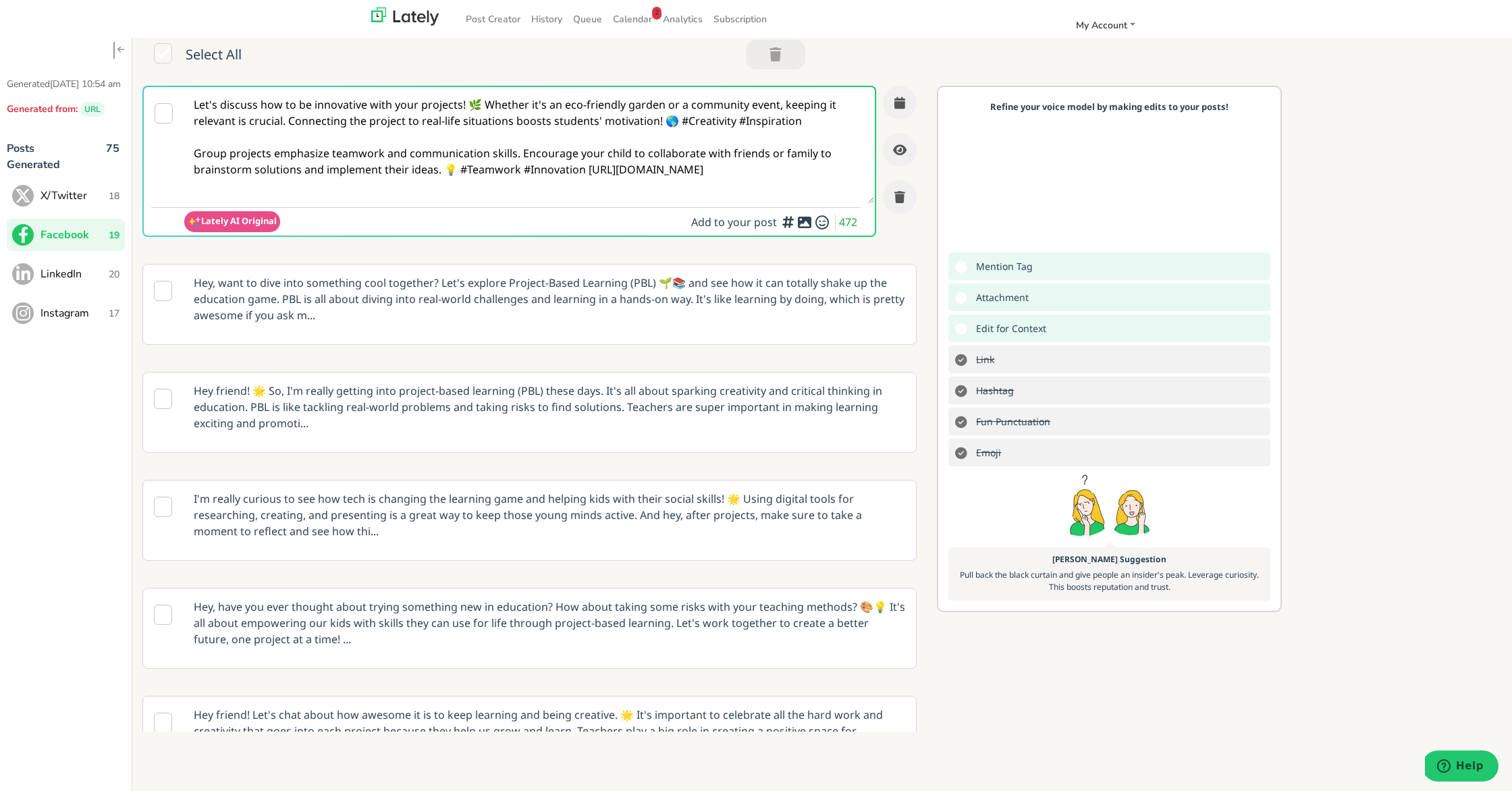
click at [535, 285] on p "Hey, want to dive into something cool together? Let's explore Project-Based Lea…" at bounding box center [549, 299] width 732 height 69
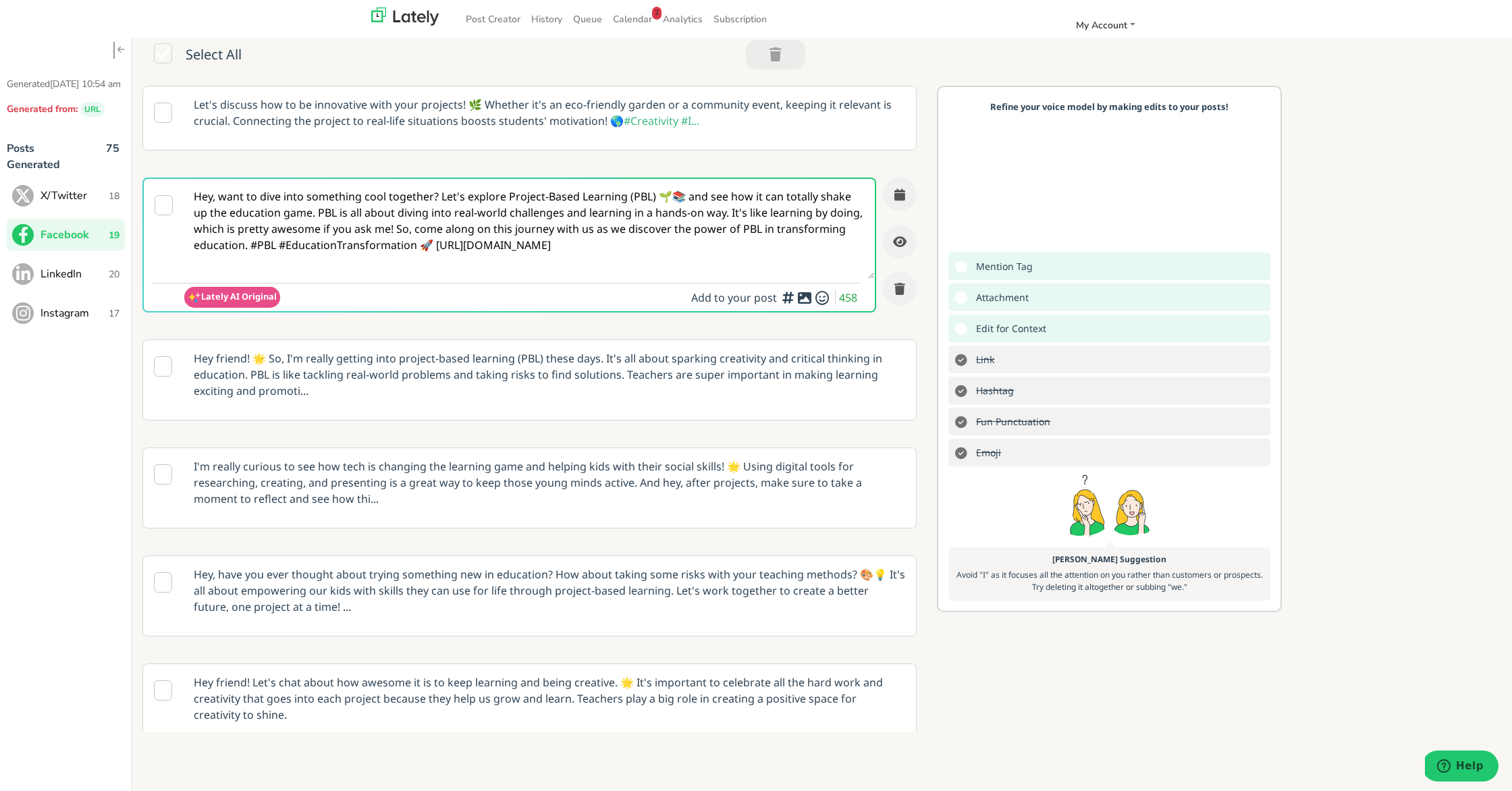
click at [432, 243] on textarea "Hey, want to dive into something cool together? Let's explore Project-Based Lea…" at bounding box center [529, 228] width 690 height 100
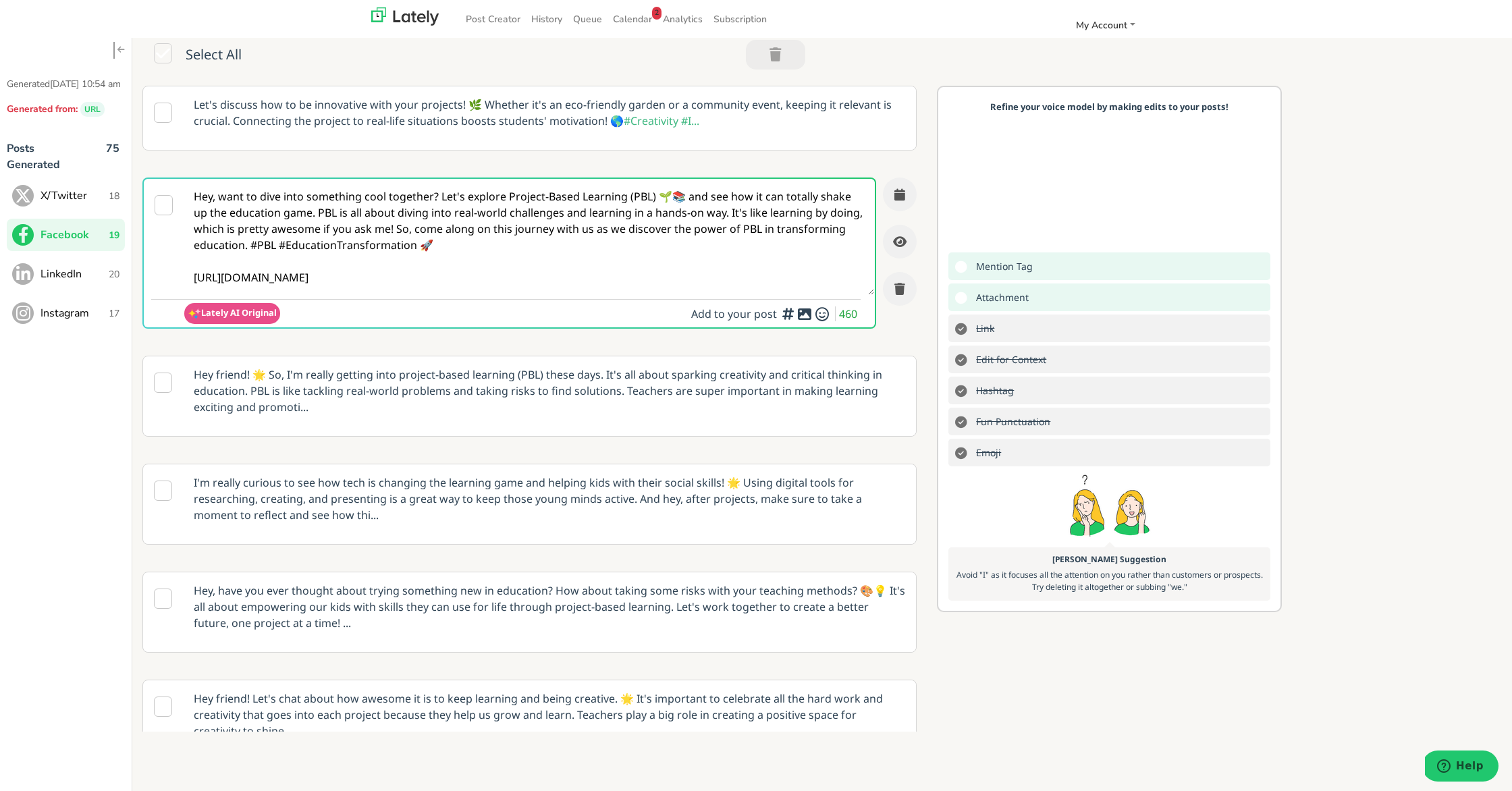
type textarea "Hey, want to dive into something cool together? Let's explore Project-Based Lea…"
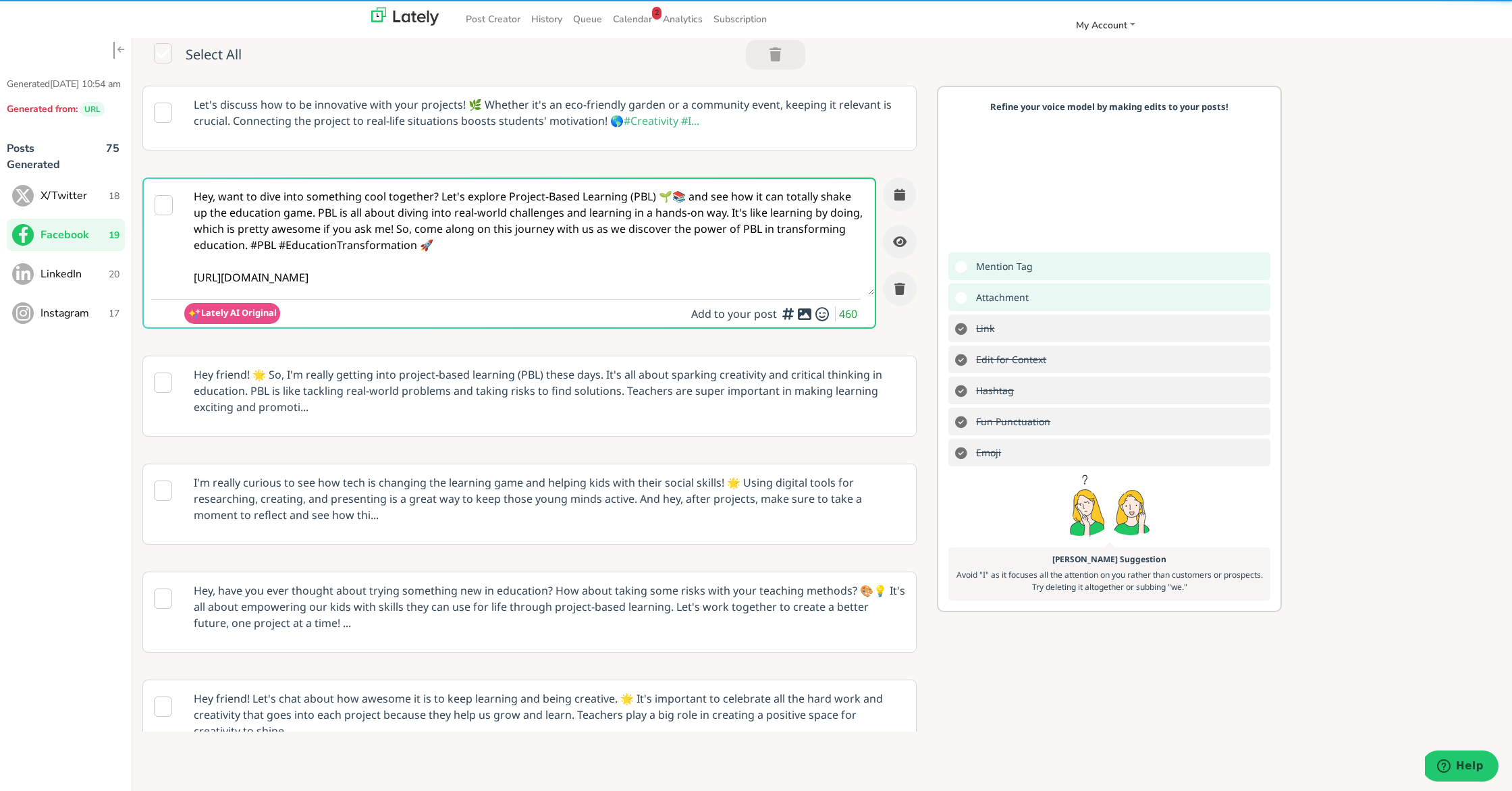
click at [804, 314] on icon at bounding box center [804, 313] width 16 height 1
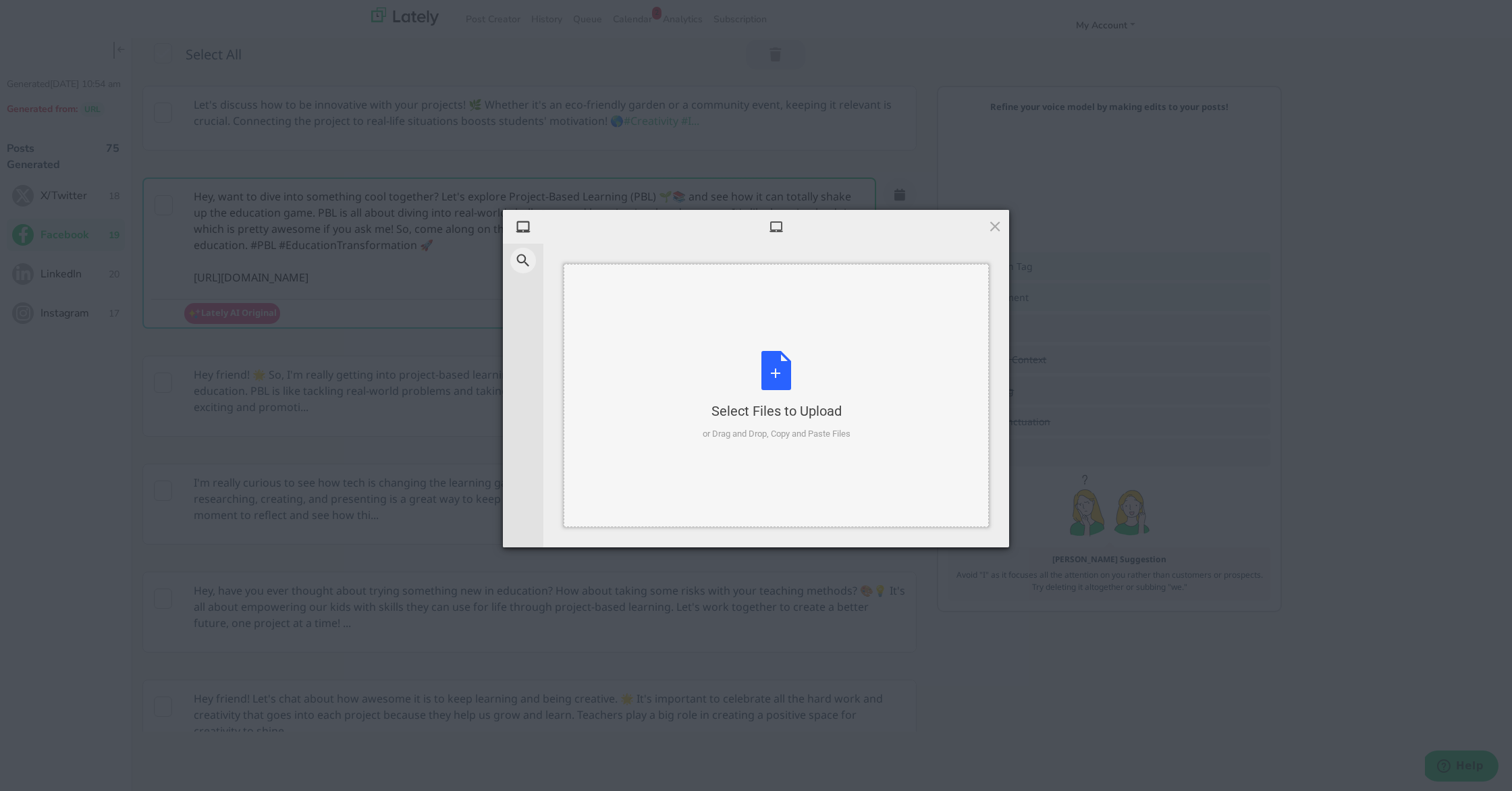
click at [790, 376] on div "Select Files to Upload or Drag and Drop, Copy and Paste Files" at bounding box center [777, 396] width 148 height 90
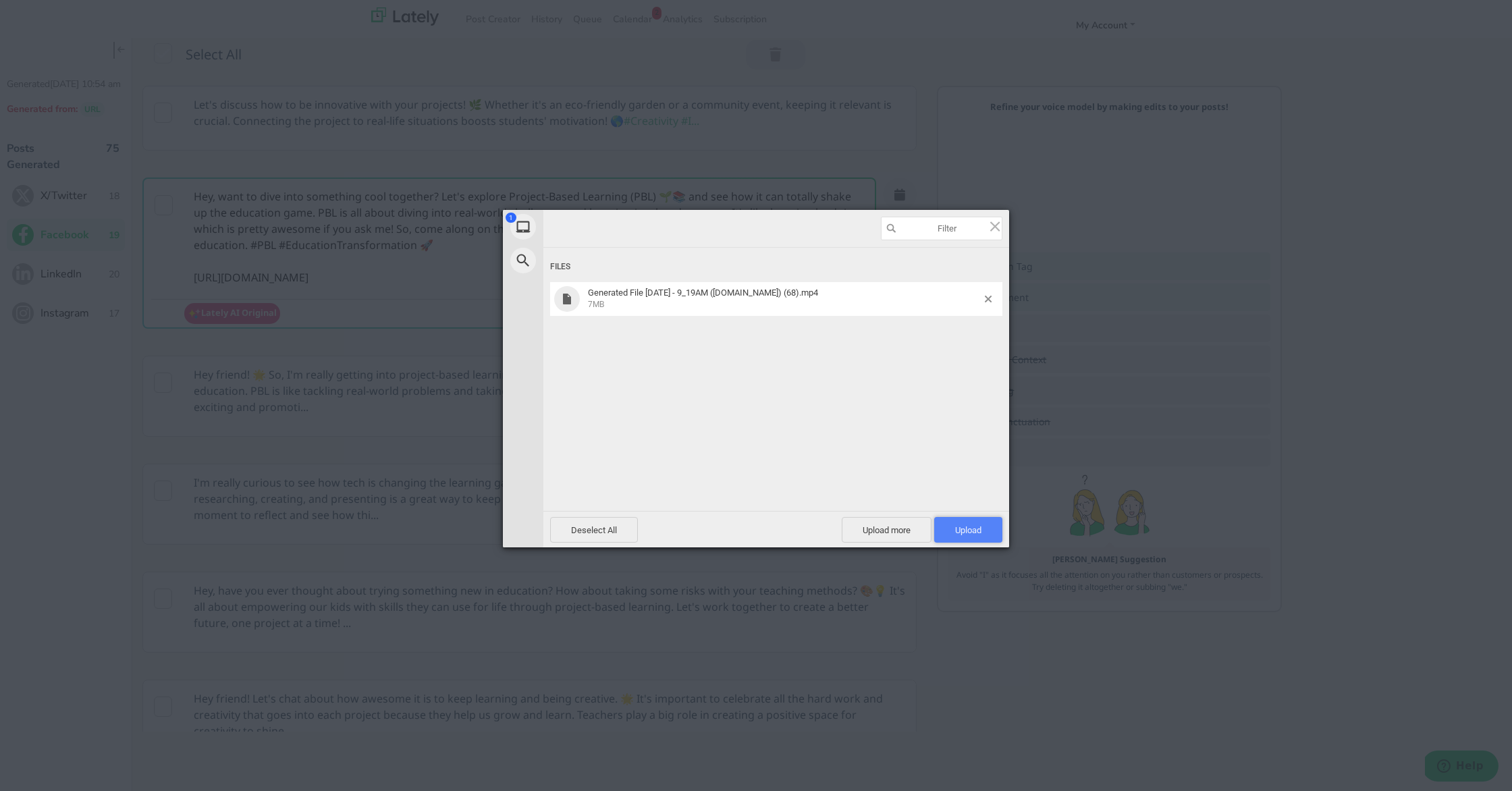
click at [989, 532] on span "Upload 1" at bounding box center [968, 529] width 68 height 26
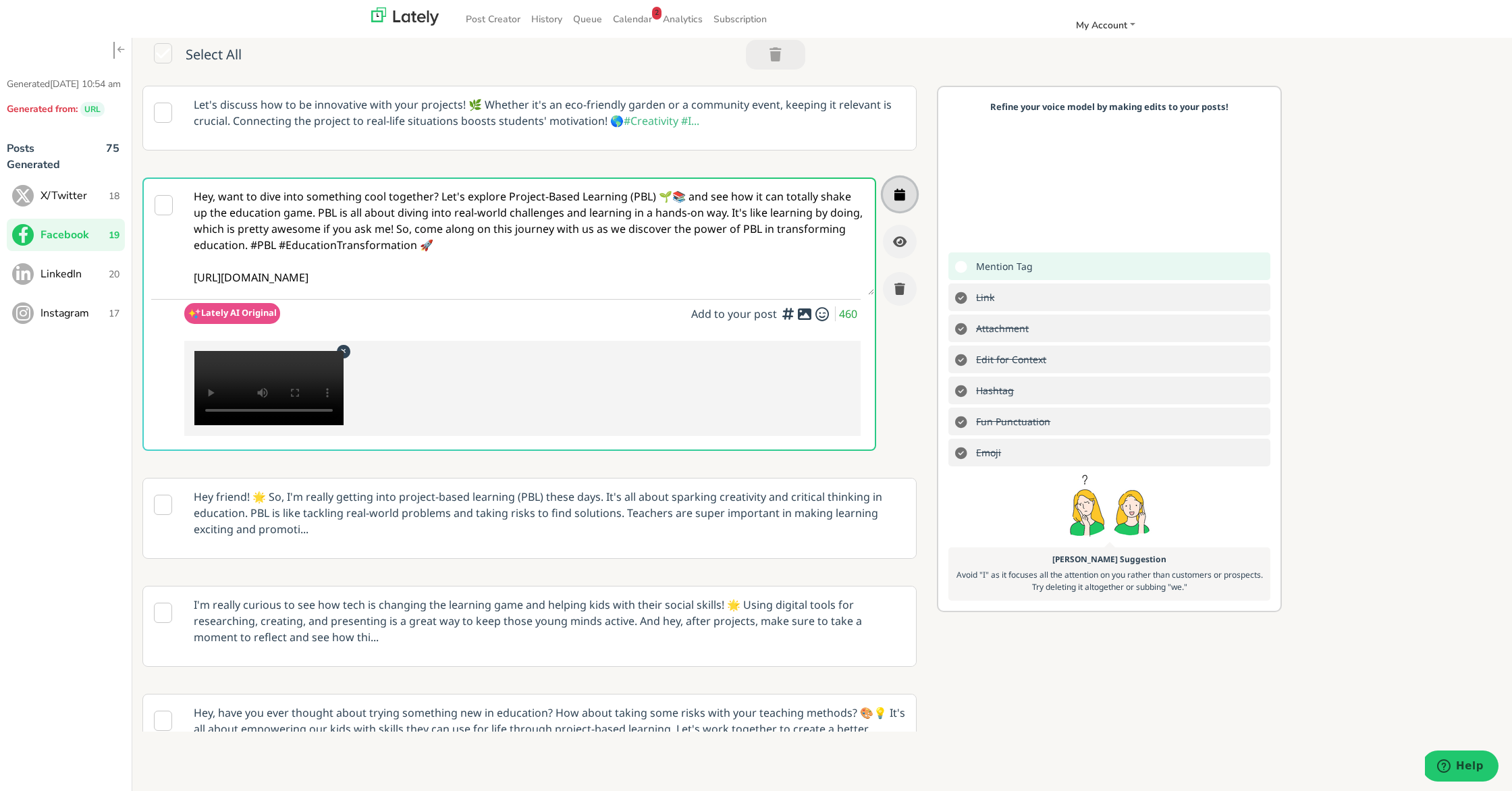
click at [902, 193] on icon "button" at bounding box center [899, 194] width 11 height 12
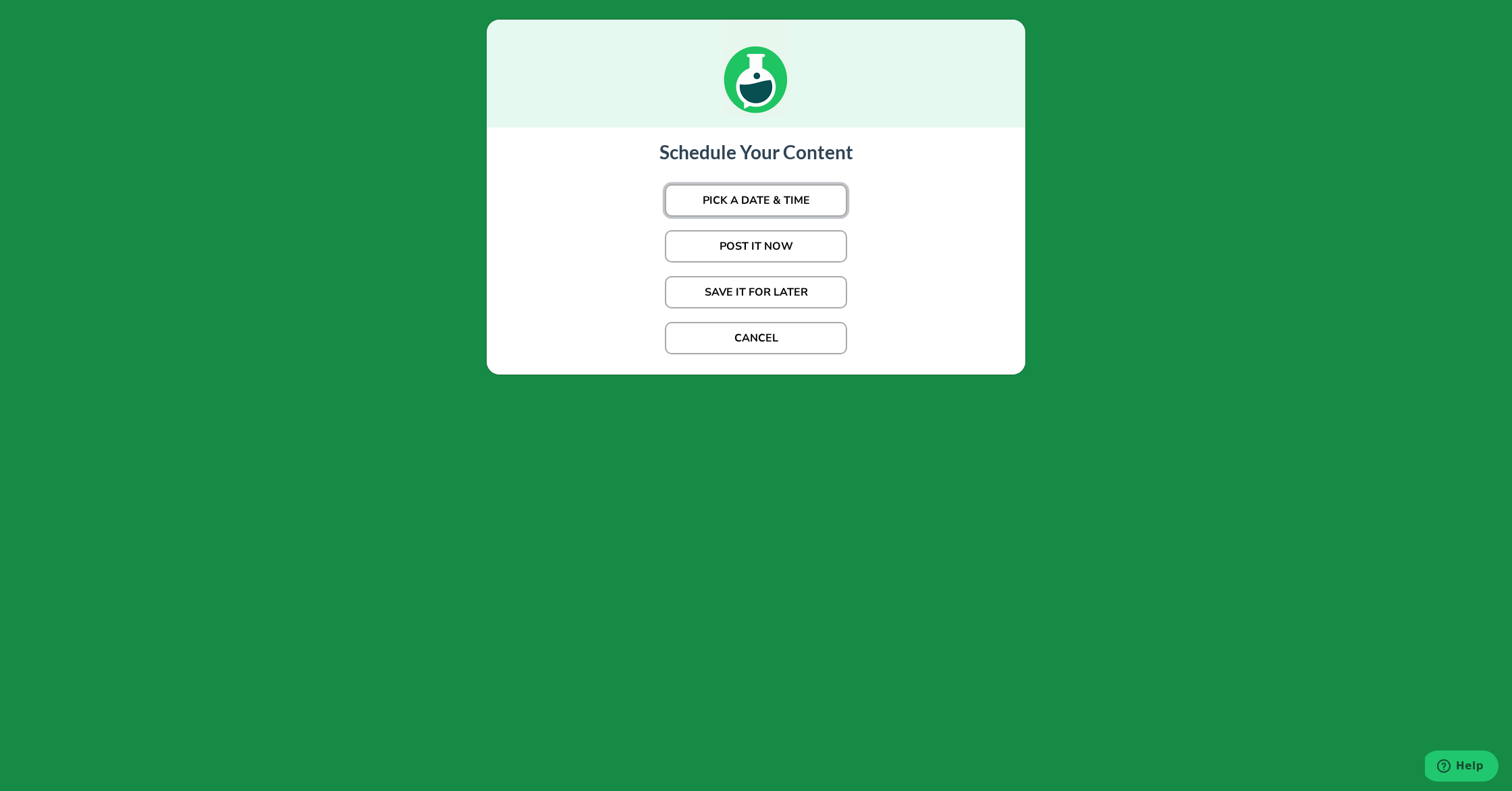
click at [740, 204] on button "PICK A DATE & TIME" at bounding box center [756, 201] width 182 height 32
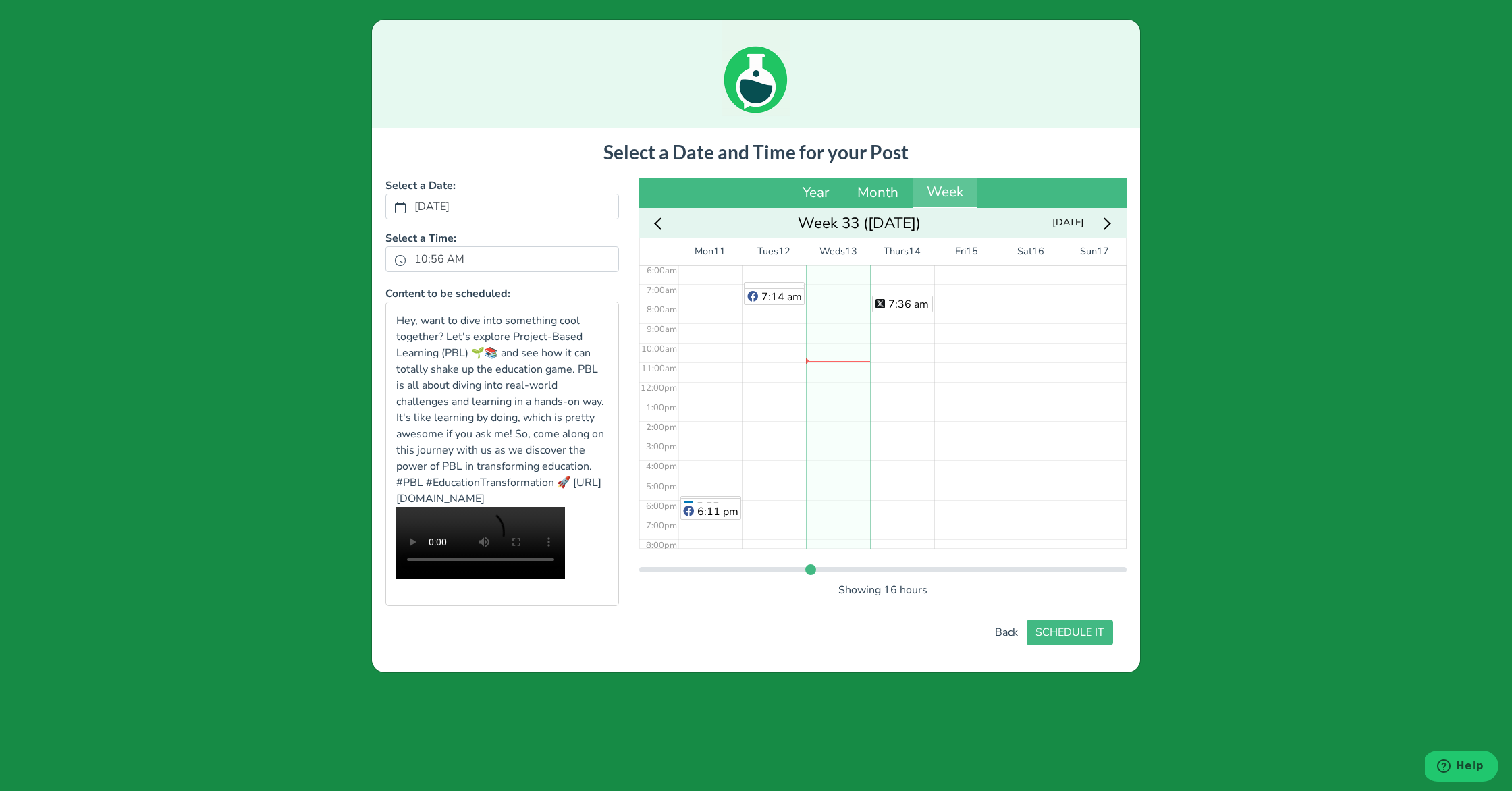
scroll to position [106, 0]
click at [882, 305] on div "7:36 am" at bounding box center [902, 393] width 64 height 470
click at [1062, 645] on button "SCHEDULE IT" at bounding box center [1070, 633] width 86 height 26
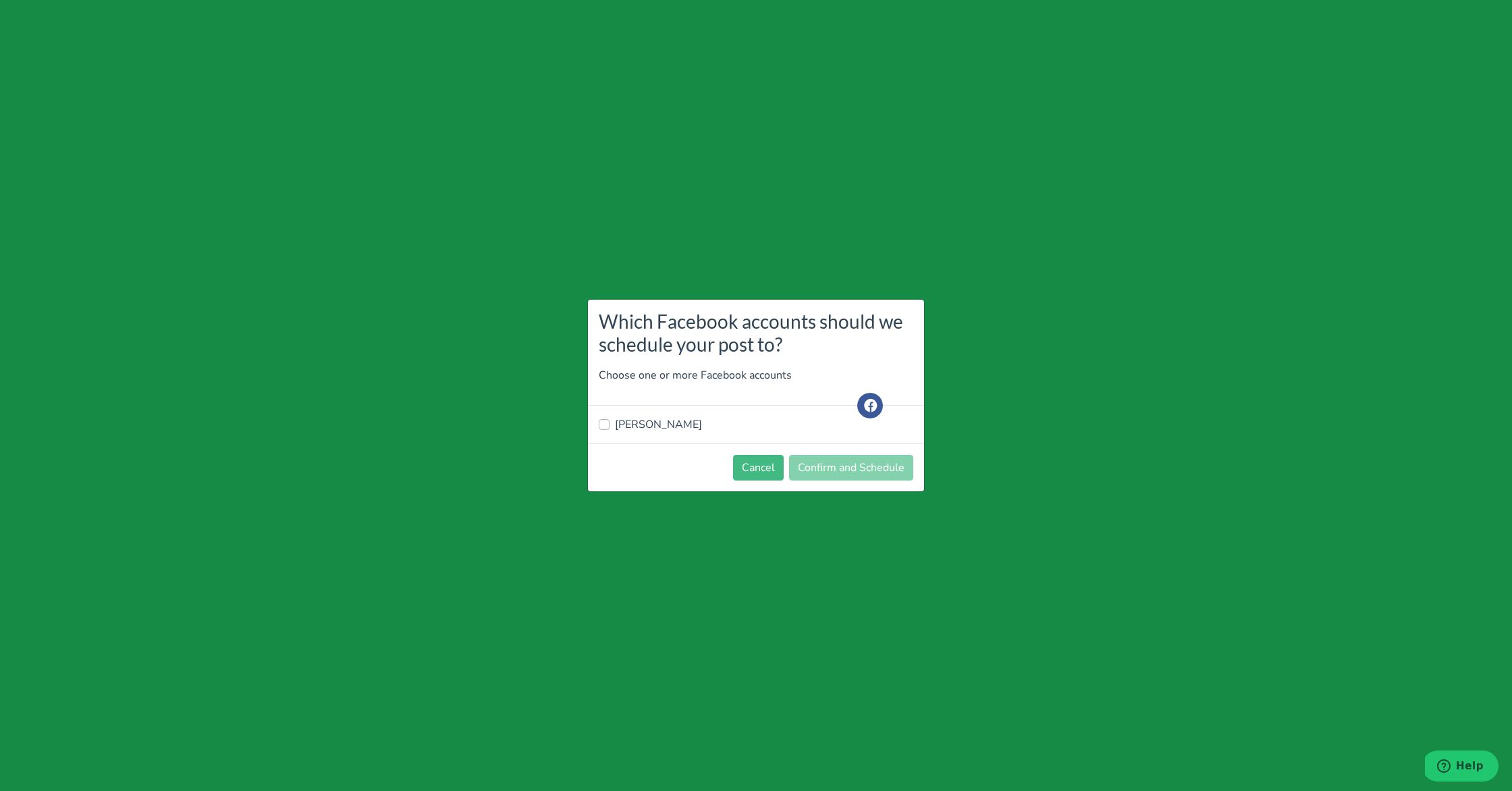
click at [642, 414] on div "[PERSON_NAME]" at bounding box center [756, 424] width 336 height 38
click at [648, 417] on label "[PERSON_NAME]" at bounding box center [658, 425] width 87 height 16
click at [609, 417] on input "[PERSON_NAME]" at bounding box center [604, 423] width 11 height 14
checkbox input "true"
click at [822, 463] on button "Confirm and Schedule" at bounding box center [851, 468] width 124 height 26
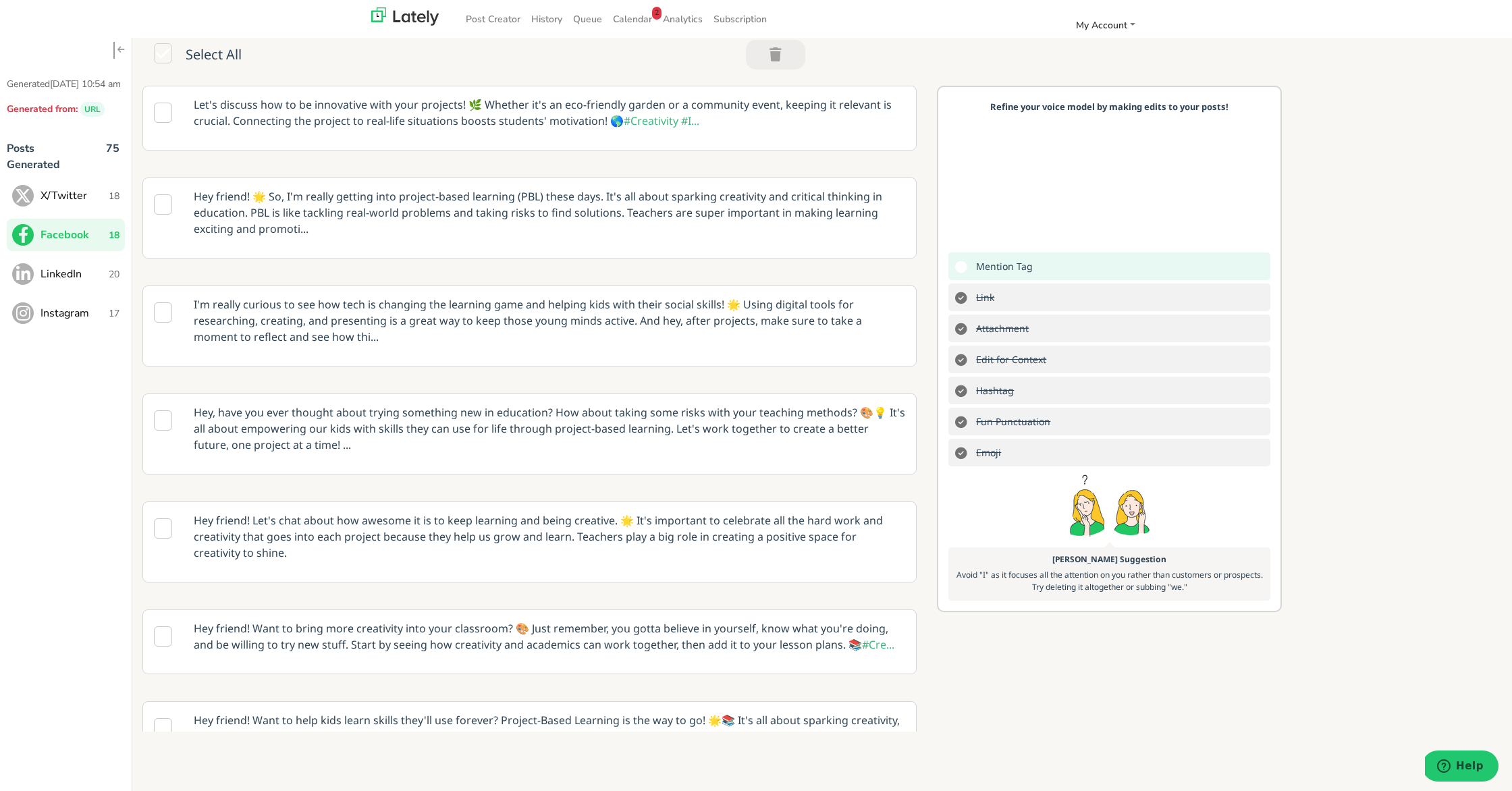
click at [89, 282] on span "LinkedIn" at bounding box center [75, 274] width 68 height 16
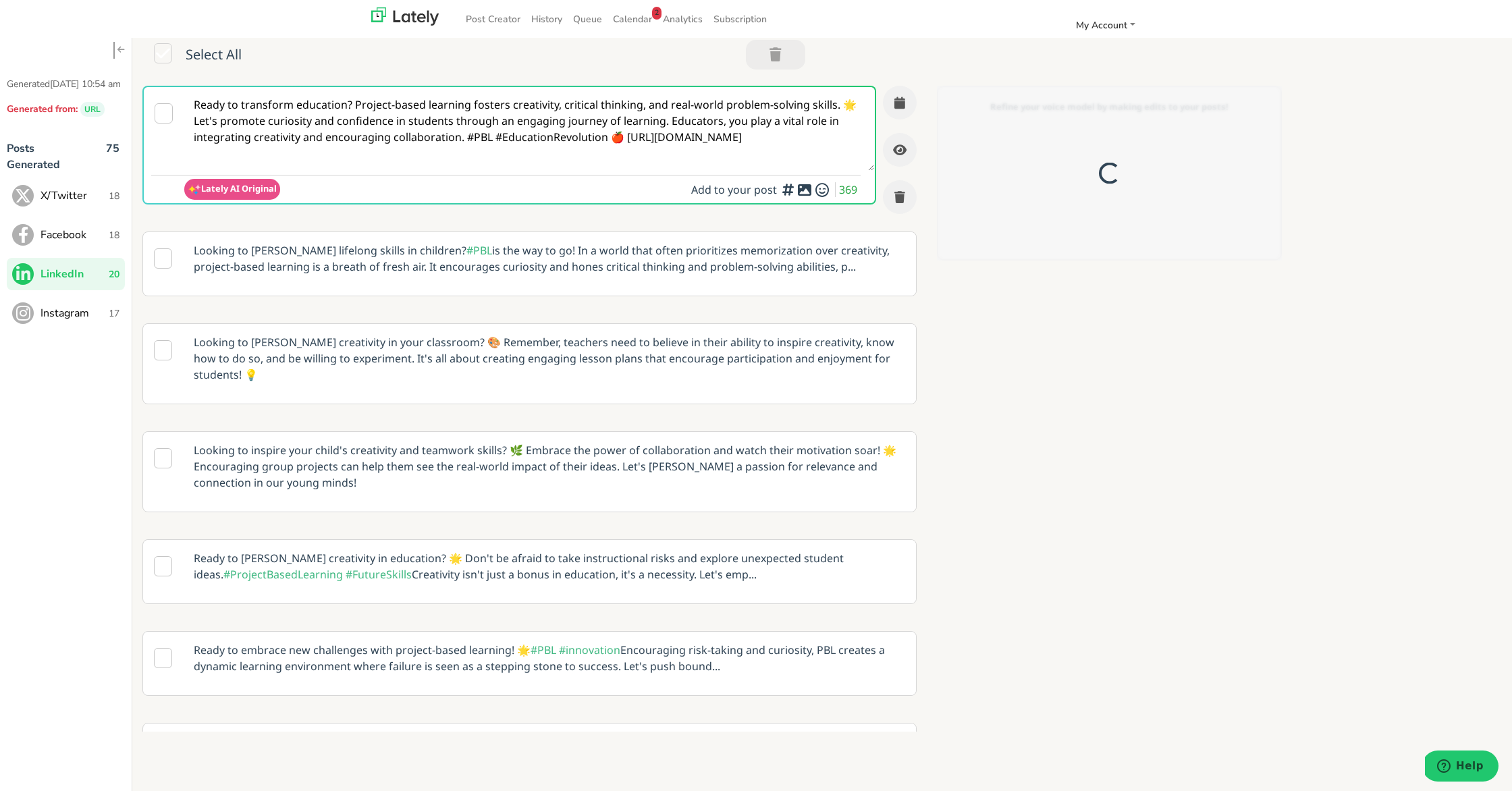
scroll to position [0, 0]
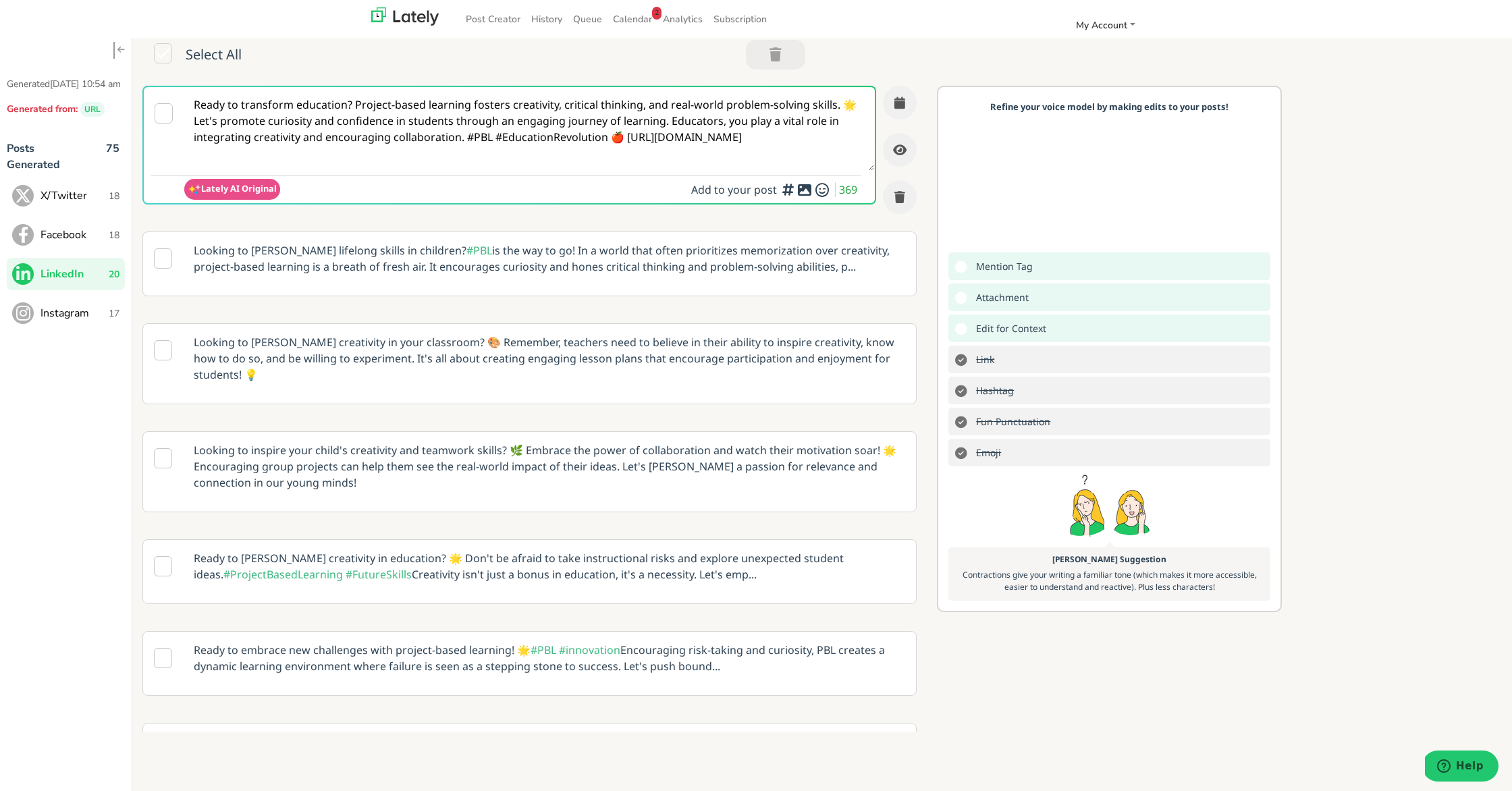
click at [668, 268] on p "Looking to [PERSON_NAME] lifelong skills in children? #PBL is the way to go! In…" at bounding box center [549, 258] width 732 height 53
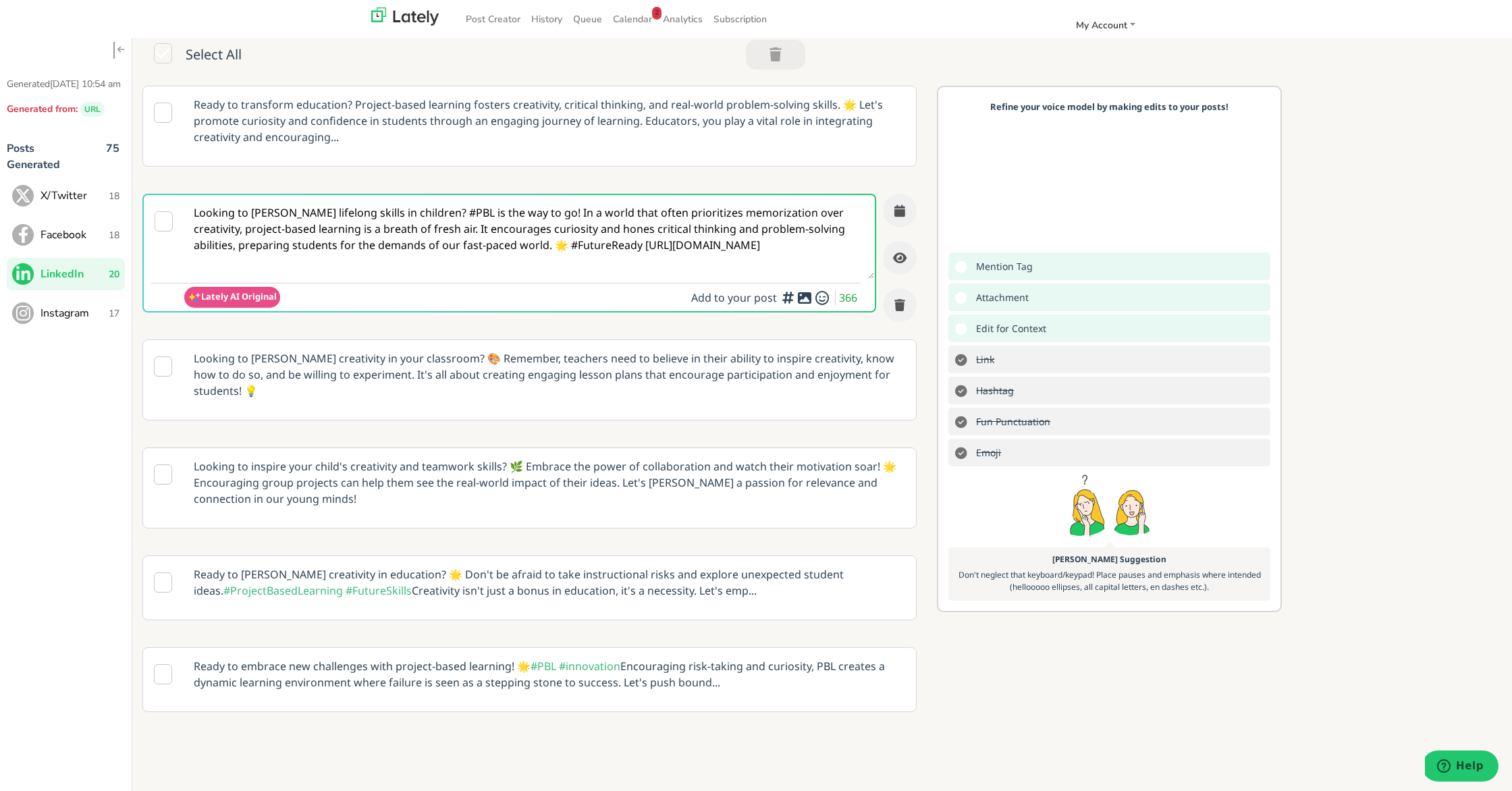
click at [593, 246] on textarea "Looking to [PERSON_NAME] lifelong skills in children? #PBL is the way to go! In…" at bounding box center [529, 236] width 690 height 84
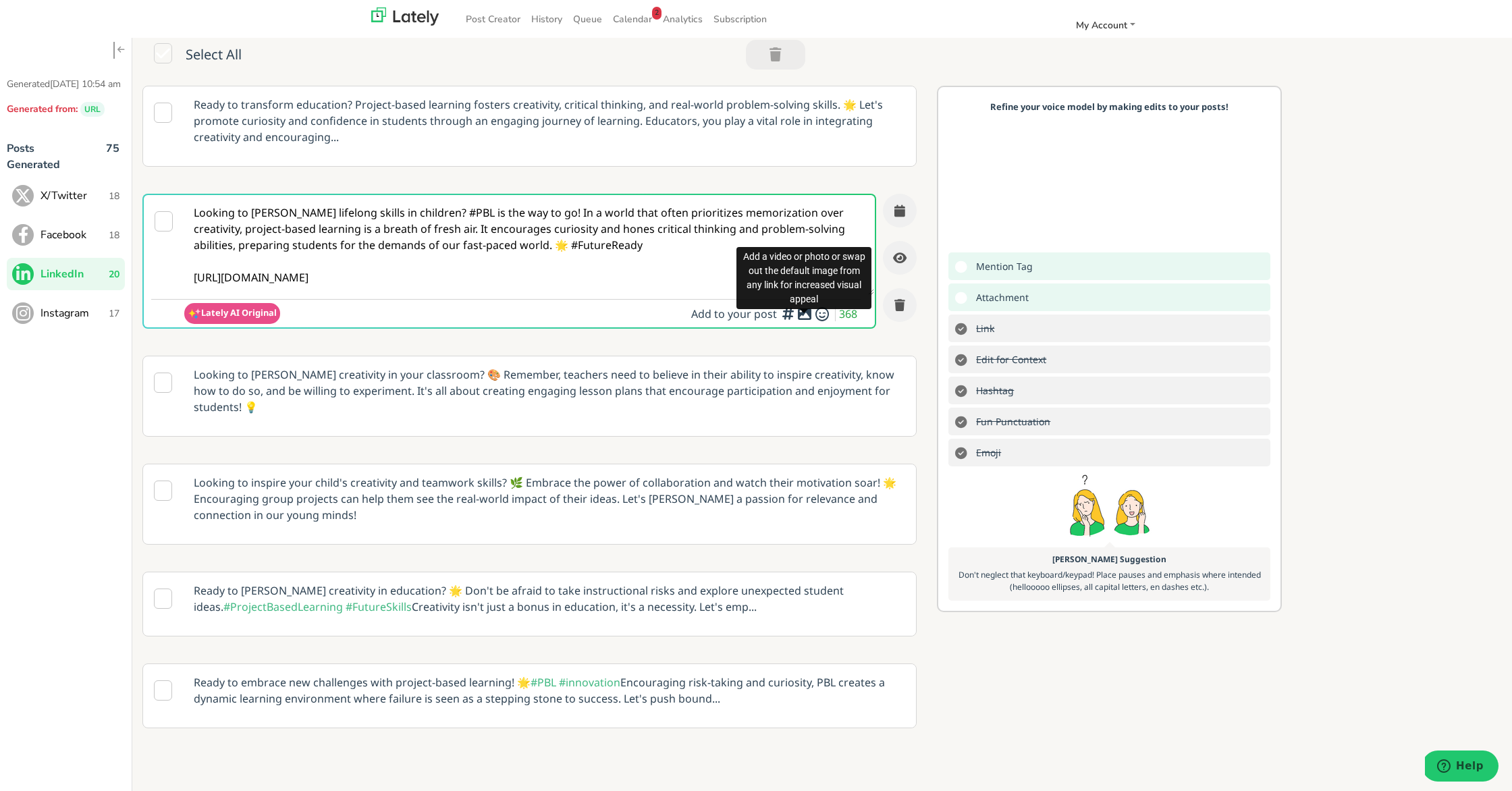
type textarea "Looking to [PERSON_NAME] lifelong skills in children? #PBL is the way to go! In…"
click at [803, 311] on div at bounding box center [804, 311] width 9 height 4
click at [804, 314] on icon at bounding box center [804, 313] width 16 height 1
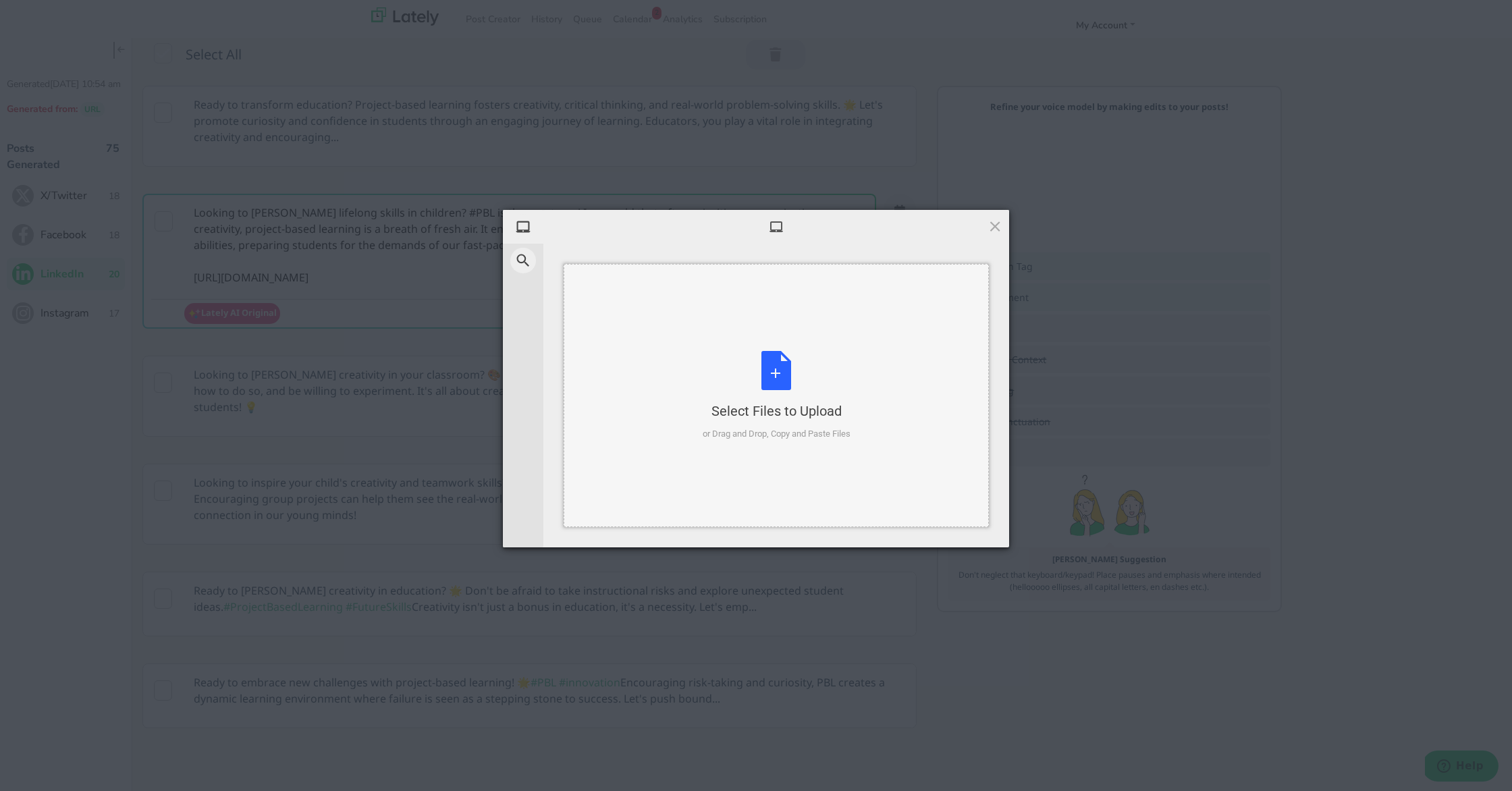
click at [777, 365] on div "Select Files to Upload or Drag and Drop, Copy and Paste Files" at bounding box center [777, 396] width 148 height 90
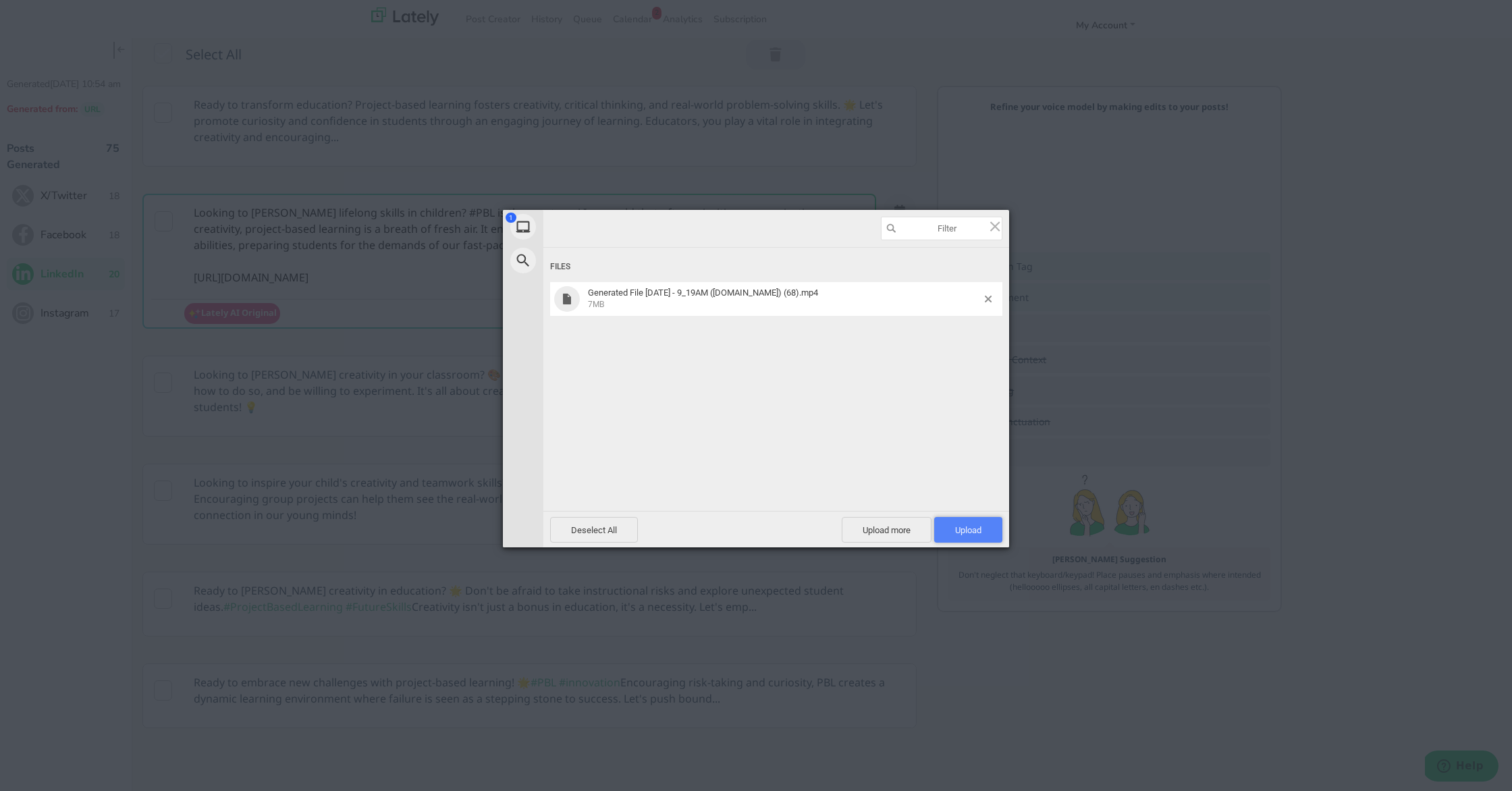
click at [971, 517] on span "Upload 1" at bounding box center [968, 529] width 68 height 26
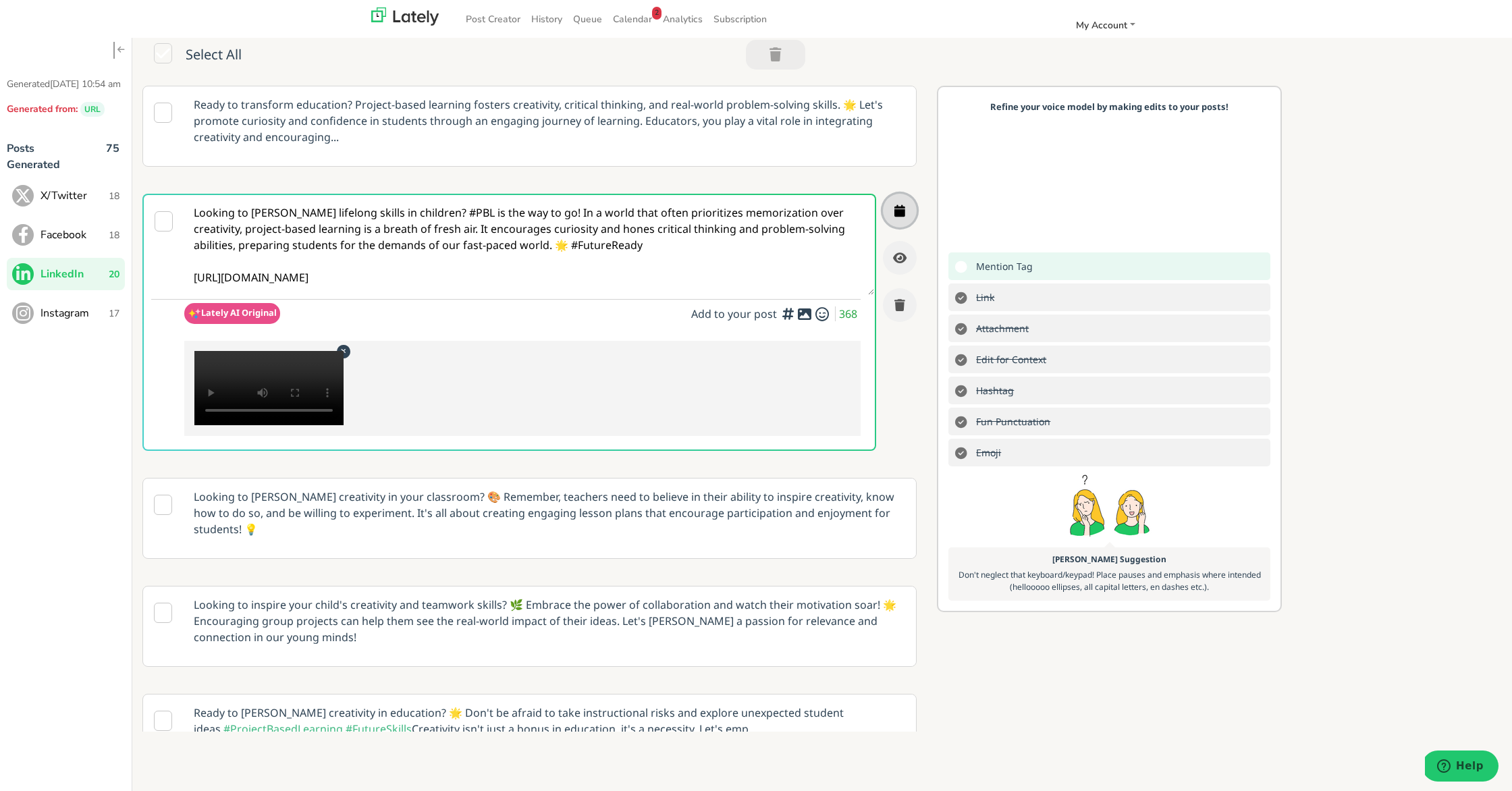
click at [908, 211] on button "button" at bounding box center [900, 210] width 34 height 34
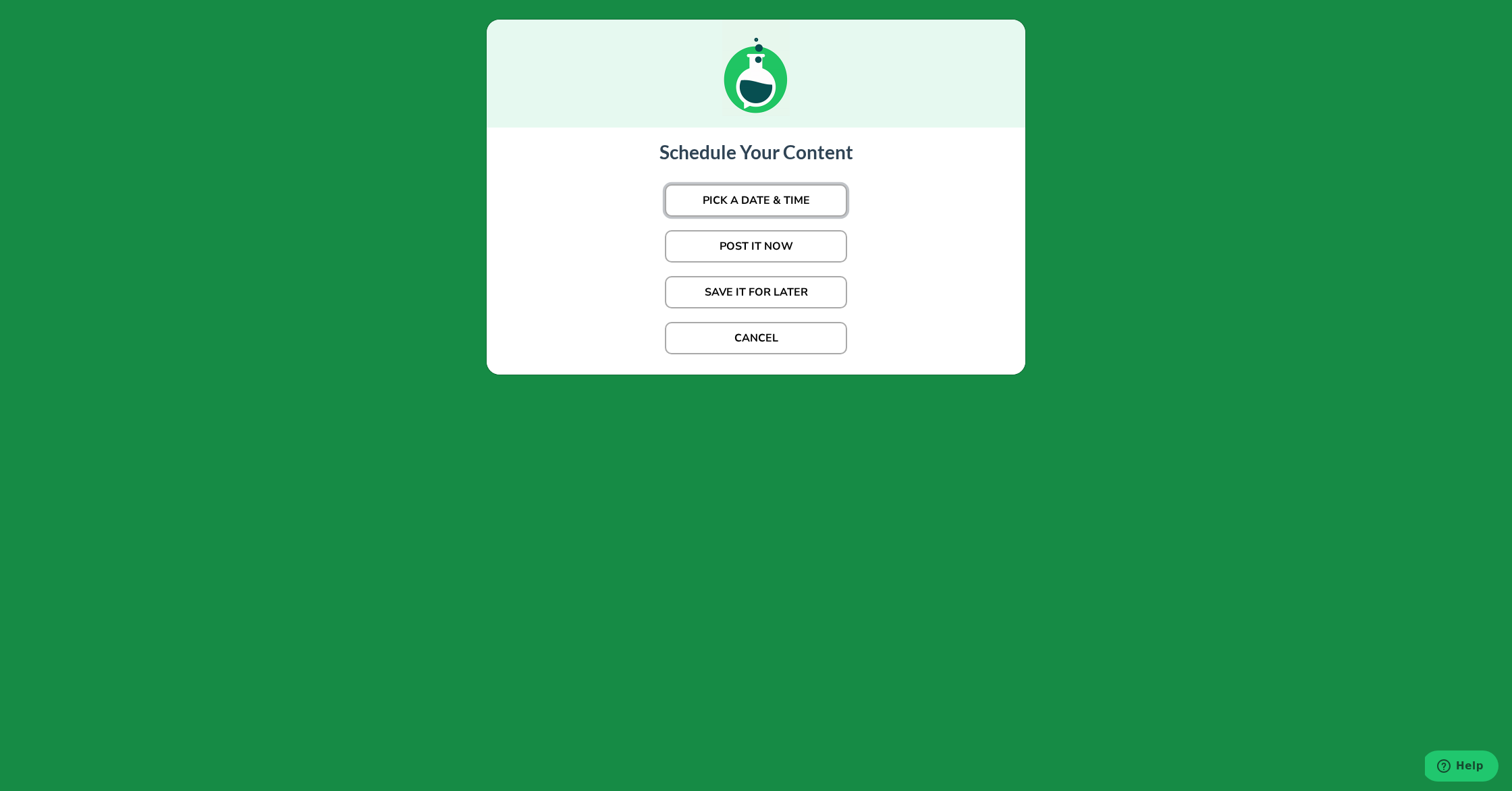
click at [808, 188] on button "PICK A DATE & TIME" at bounding box center [756, 201] width 182 height 32
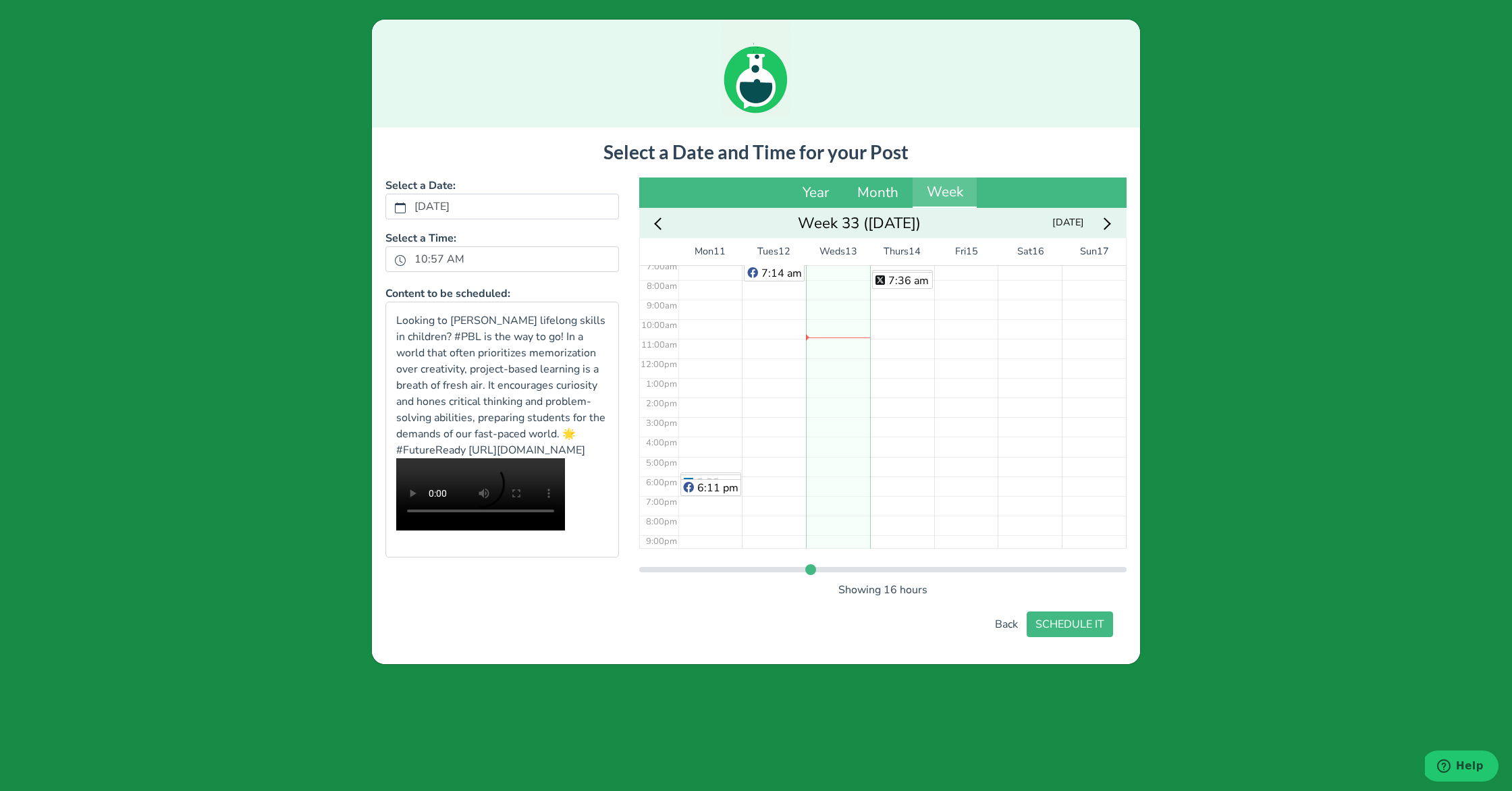
scroll to position [140, 0]
click at [884, 270] on div "7:30 am 7:36 am" at bounding box center [902, 360] width 64 height 470
click at [1078, 623] on button "SCHEDULE IT" at bounding box center [1070, 625] width 86 height 26
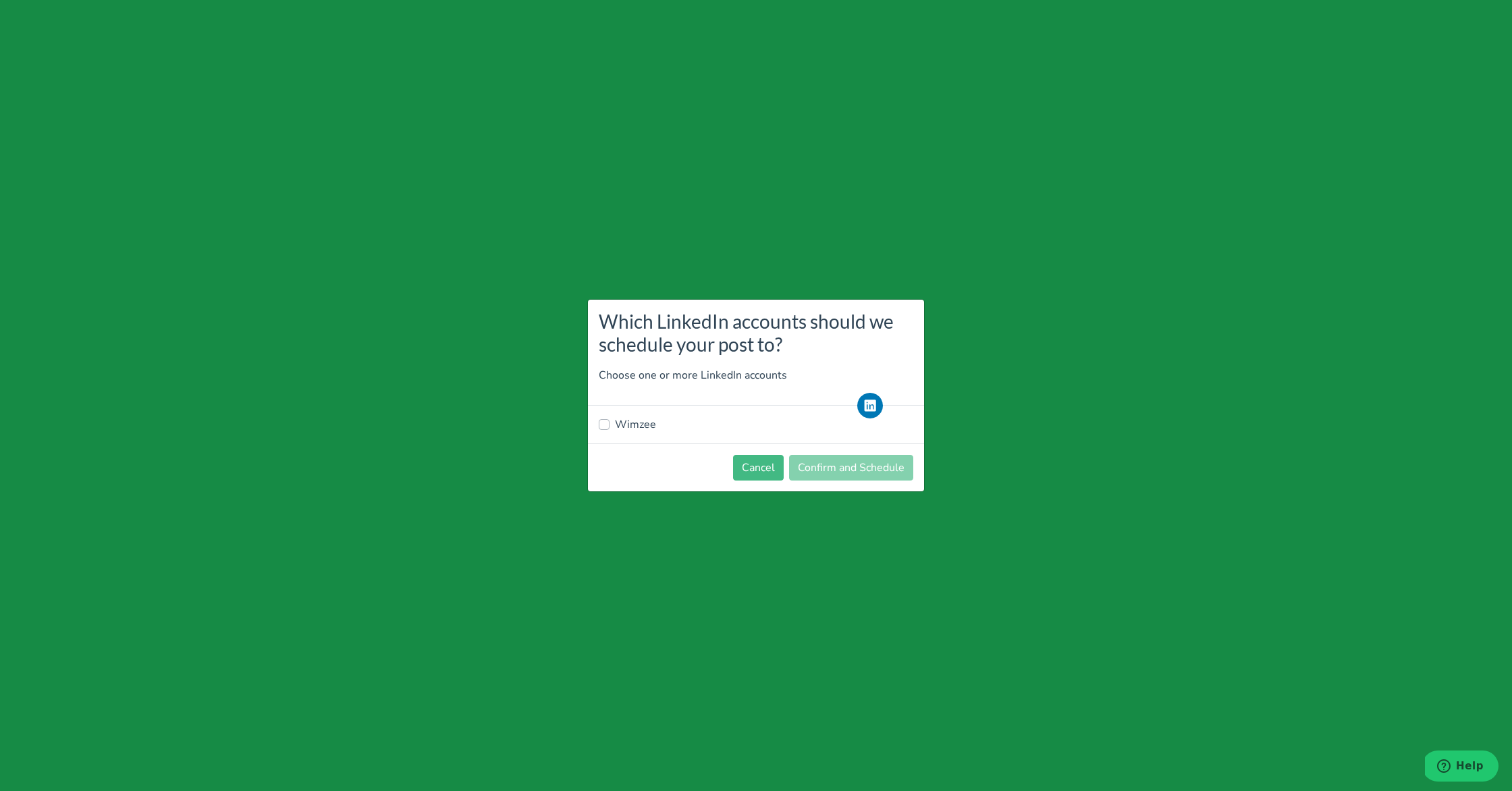
click at [611, 417] on div "Wimzee" at bounding box center [756, 425] width 314 height 16
click at [615, 426] on label "Wimzee" at bounding box center [635, 425] width 41 height 16
click at [609, 426] on input "Wimzee" at bounding box center [604, 423] width 11 height 14
checkbox input "true"
click at [834, 460] on button "Confirm and Schedule" at bounding box center [851, 468] width 124 height 26
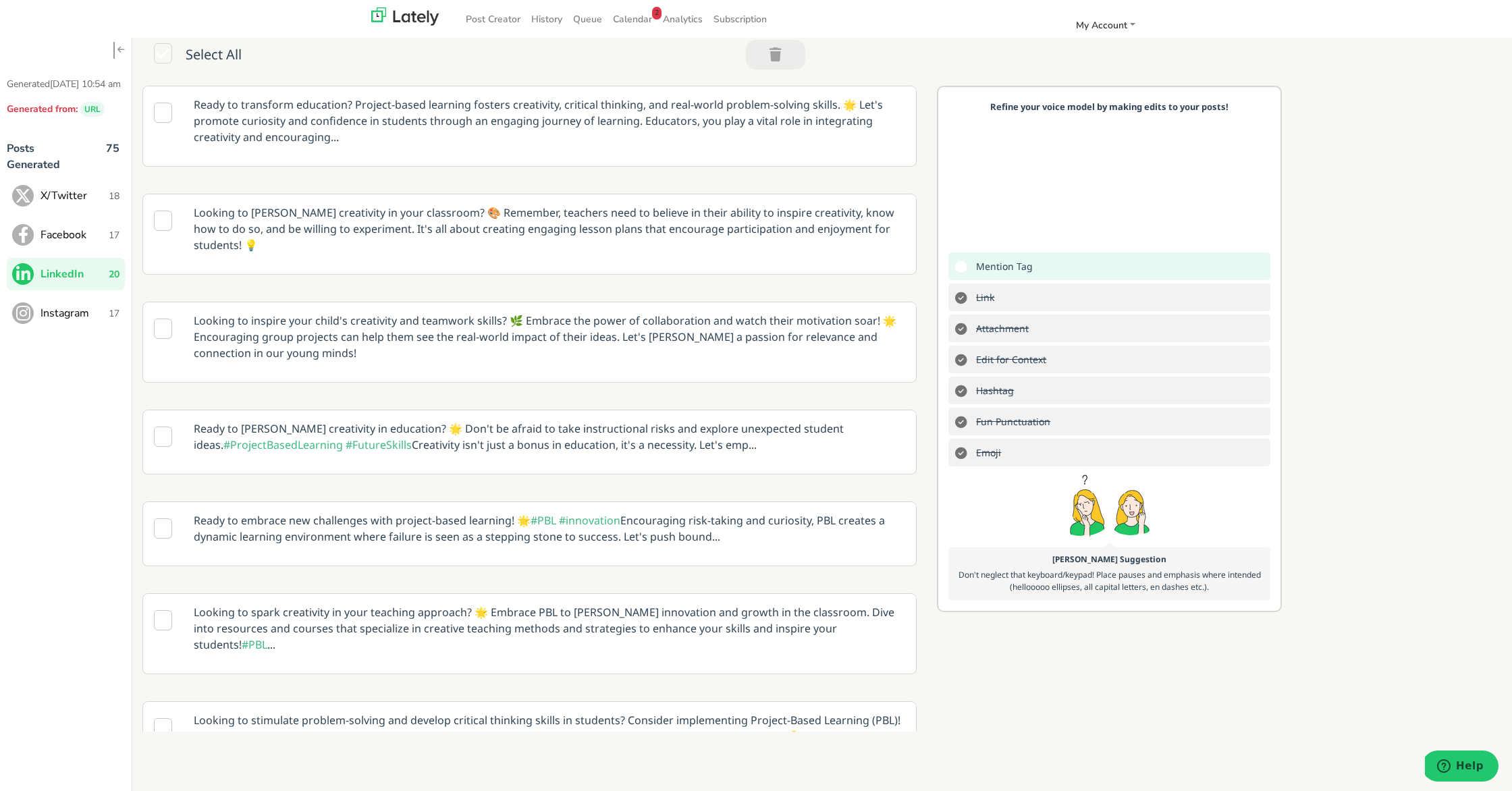
click at [88, 321] on span "Instagram" at bounding box center [75, 313] width 68 height 16
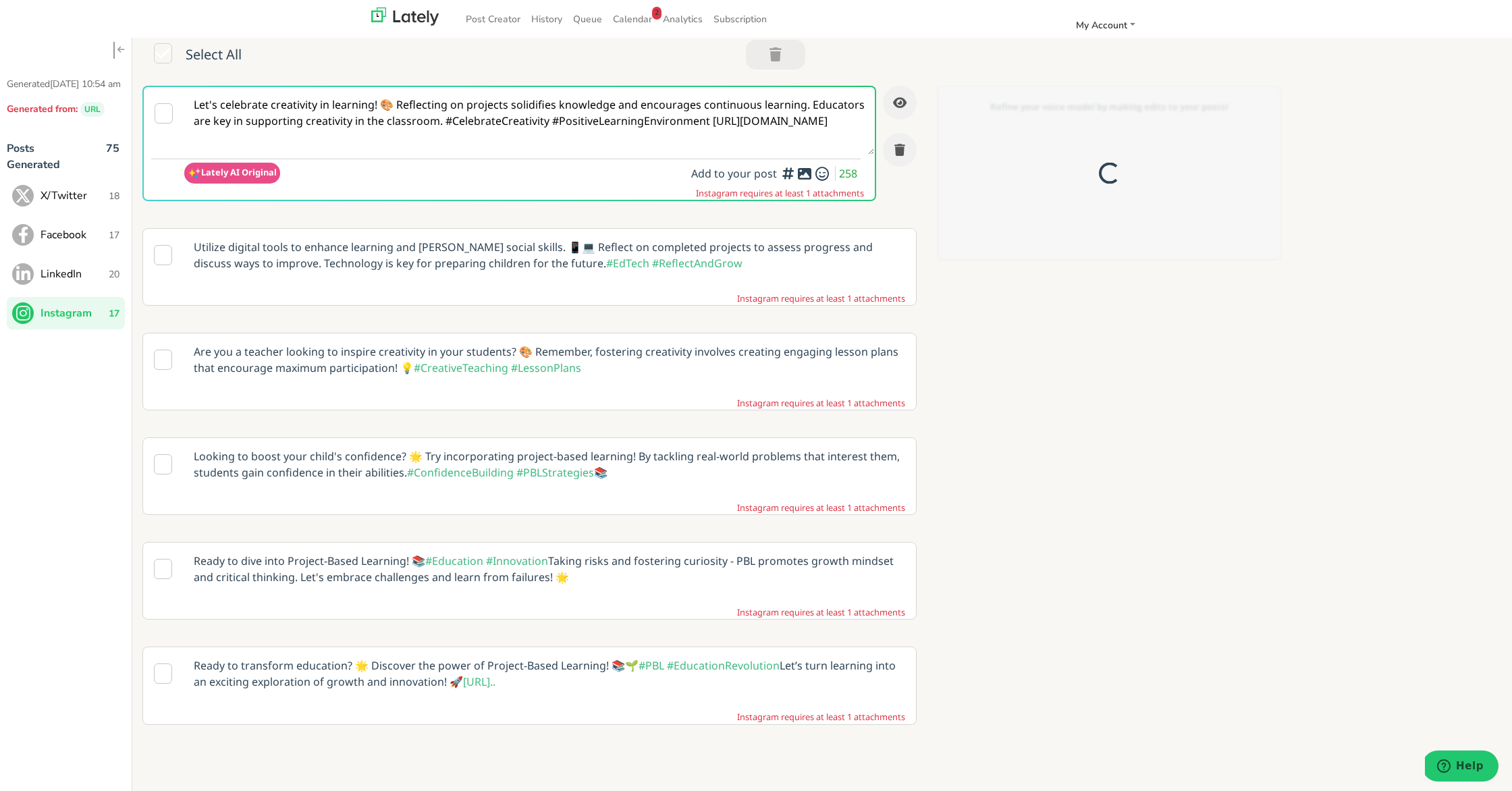
scroll to position [0, 0]
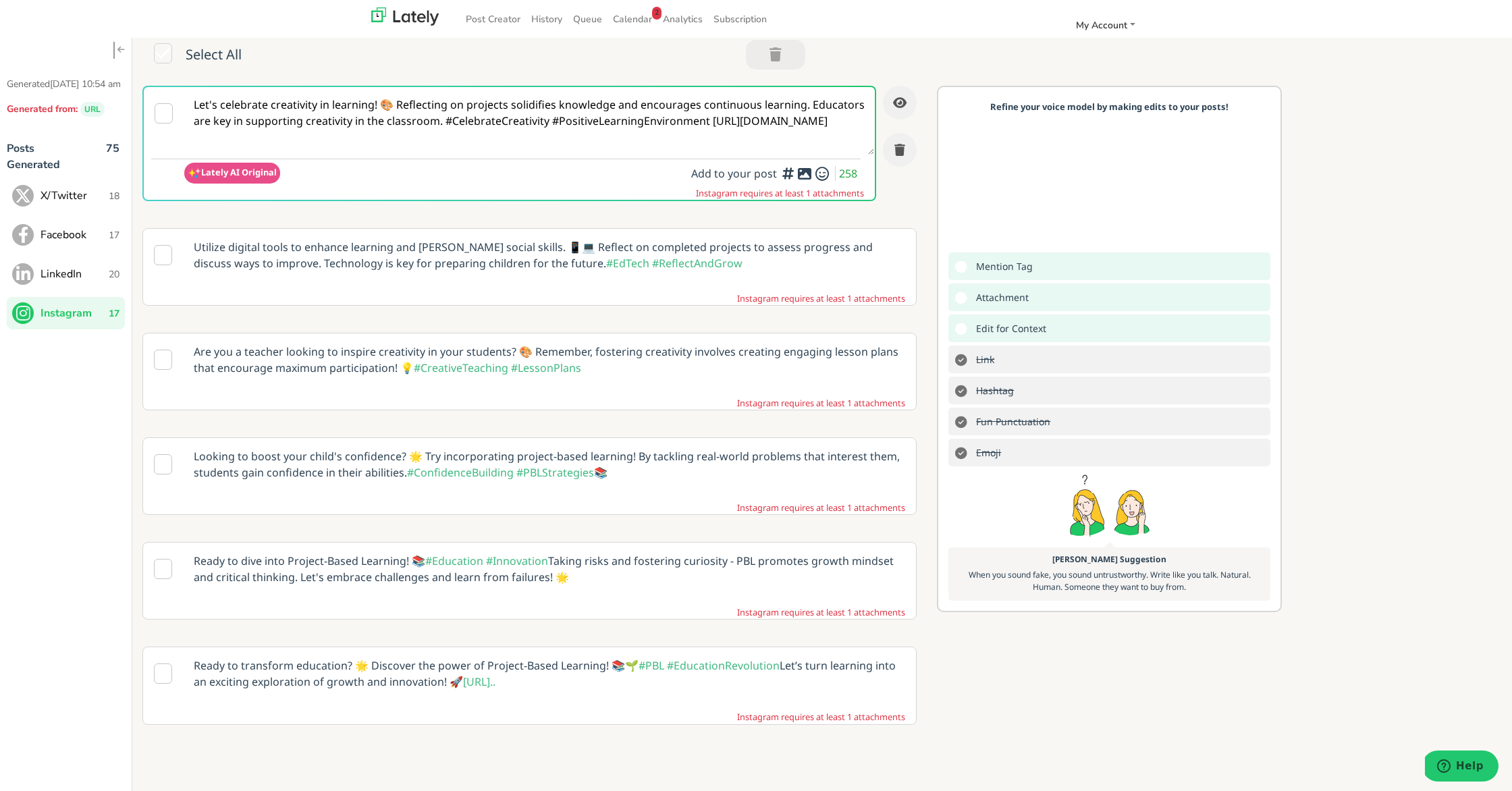
click at [339, 473] on p "Looking to boost your child's confidence? 🌟 Try incorporating project-based lea…" at bounding box center [549, 464] width 732 height 53
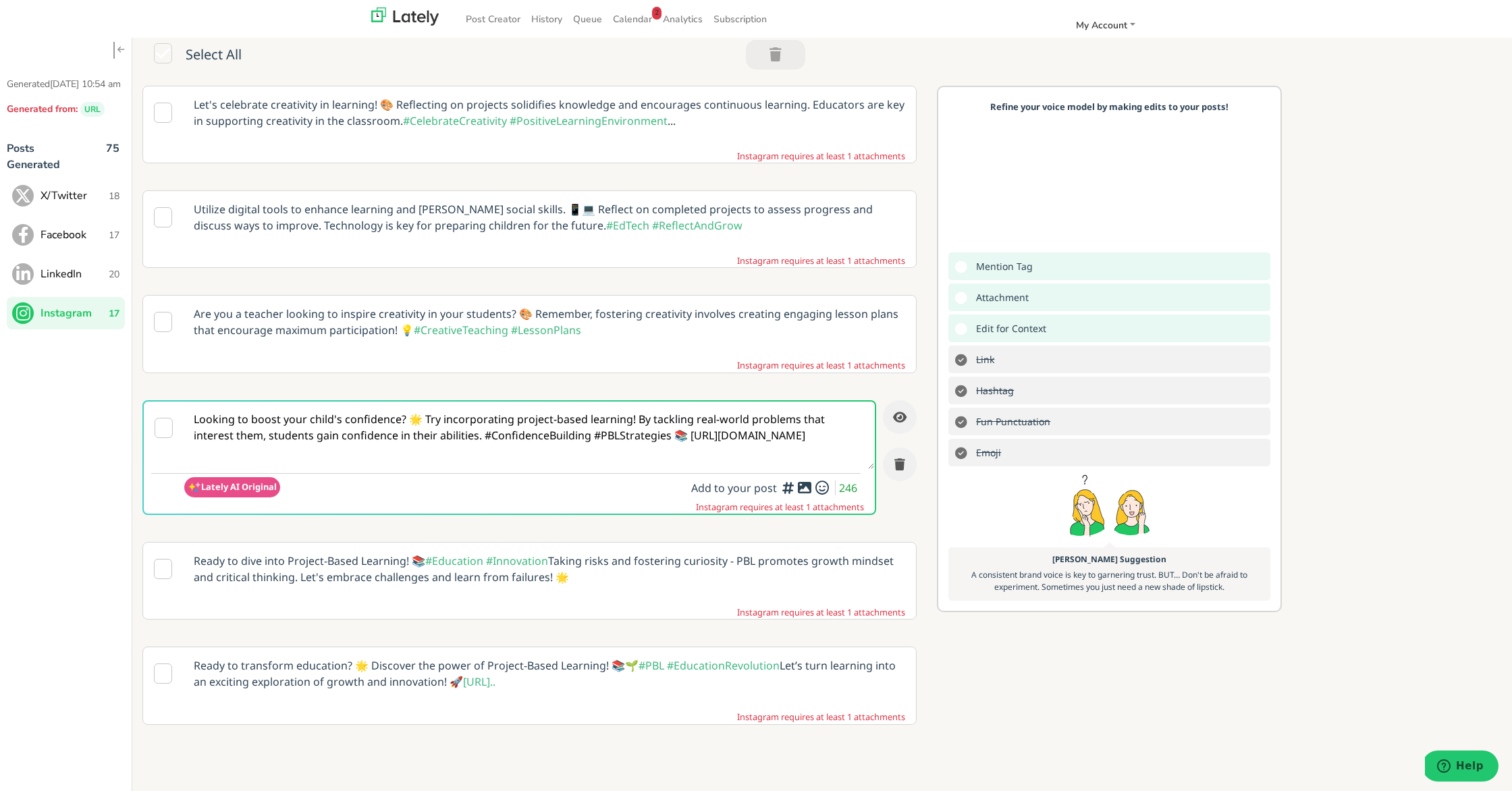
drag, startPoint x: 643, startPoint y: 439, endPoint x: 677, endPoint y: 465, distance: 42.8
click at [643, 439] on textarea "Looking to boost your child's confidence? 🌟 Try incorporating project-based lea…" at bounding box center [529, 434] width 690 height 67
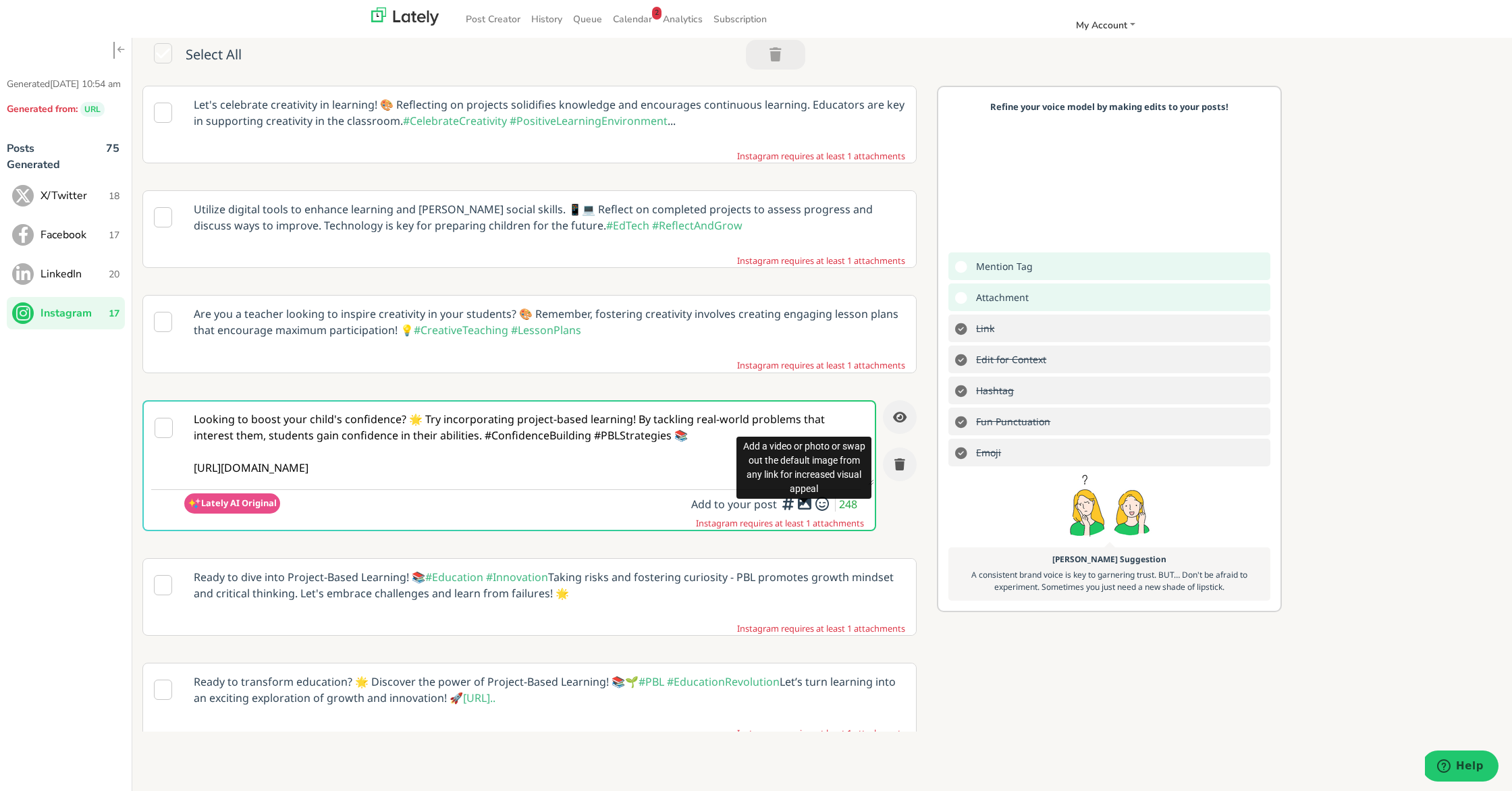
type textarea "Looking to boost your child's confidence? 🌟 Try incorporating project-based lea…"
click at [799, 504] on icon at bounding box center [804, 504] width 16 height 1
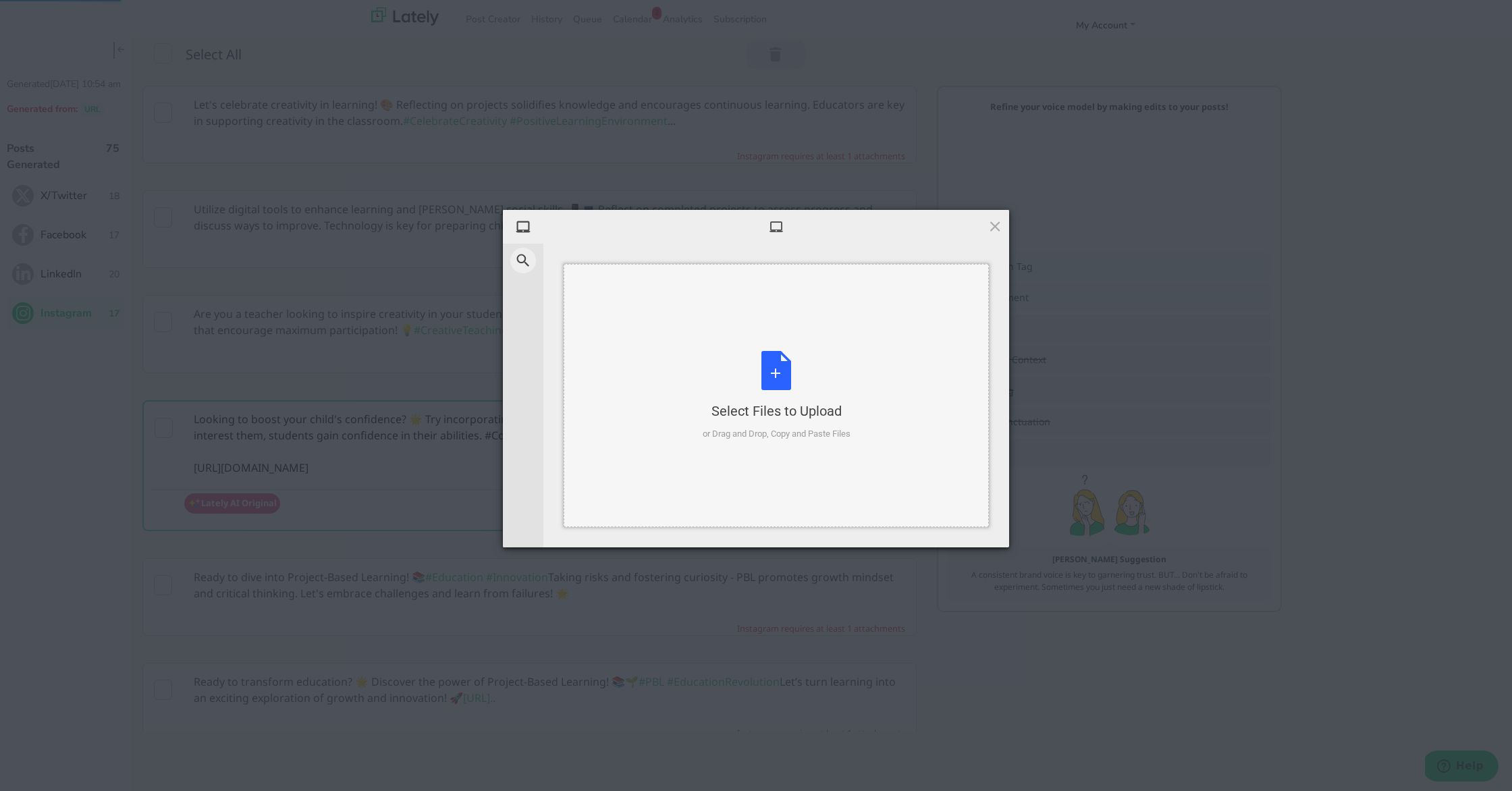
click at [770, 378] on div "Select Files to Upload or Drag and Drop, Copy and Paste Files" at bounding box center [777, 396] width 148 height 90
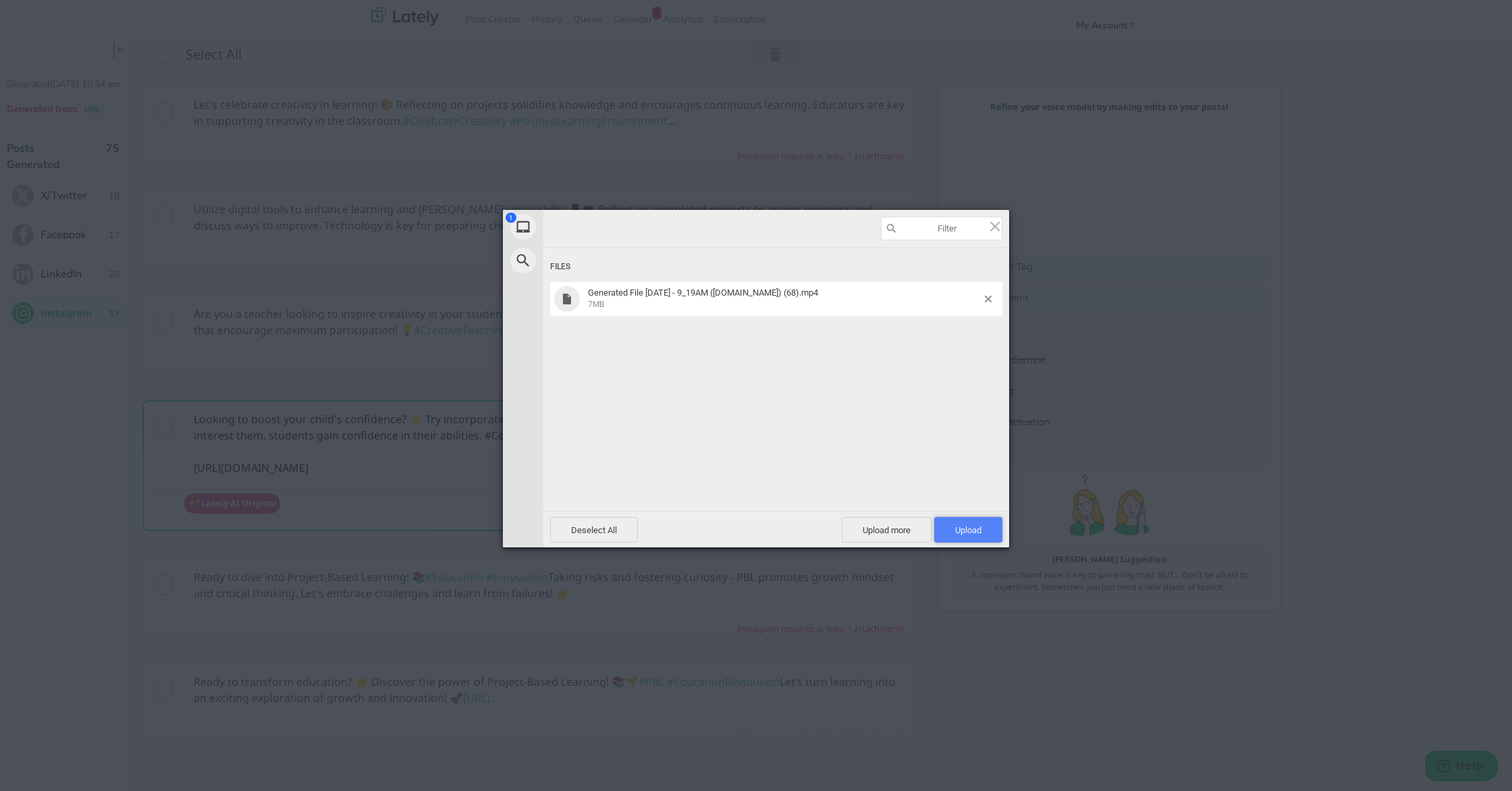
click at [979, 521] on span "Upload 1" at bounding box center [968, 529] width 68 height 26
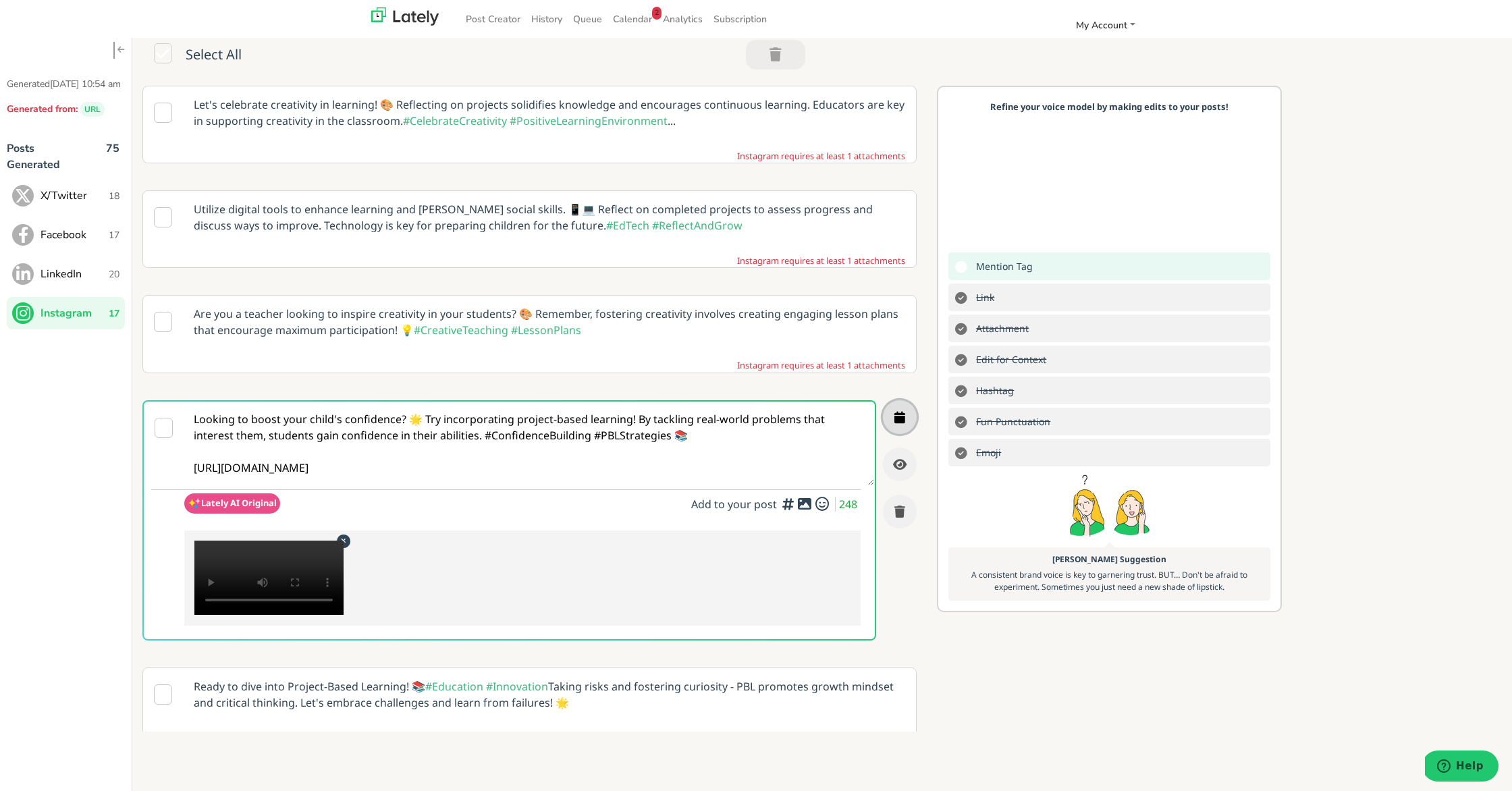
click at [911, 413] on button "button" at bounding box center [900, 417] width 34 height 34
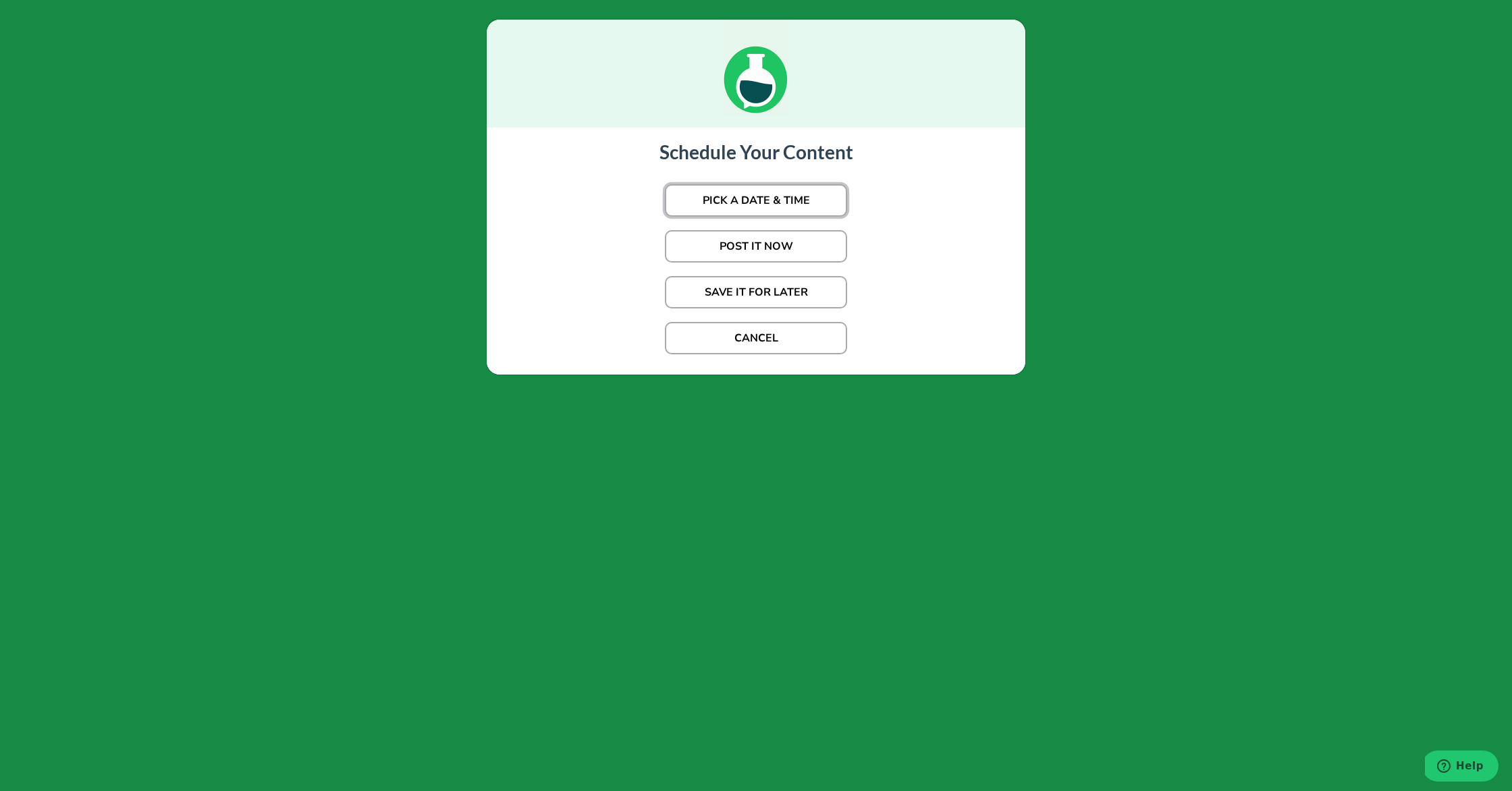
click at [775, 197] on button "PICK A DATE & TIME" at bounding box center [756, 201] width 182 height 32
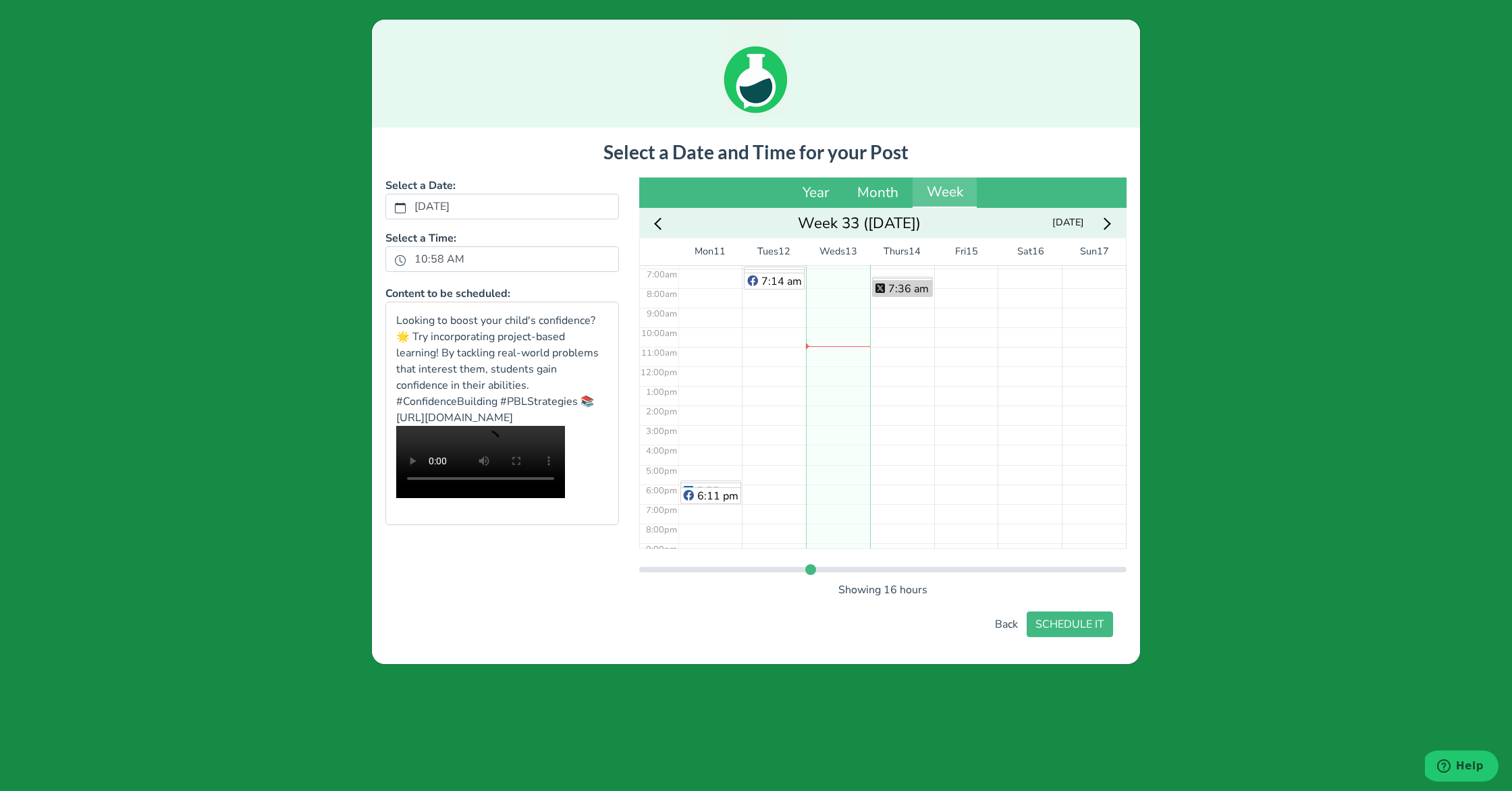
scroll to position [126, 0]
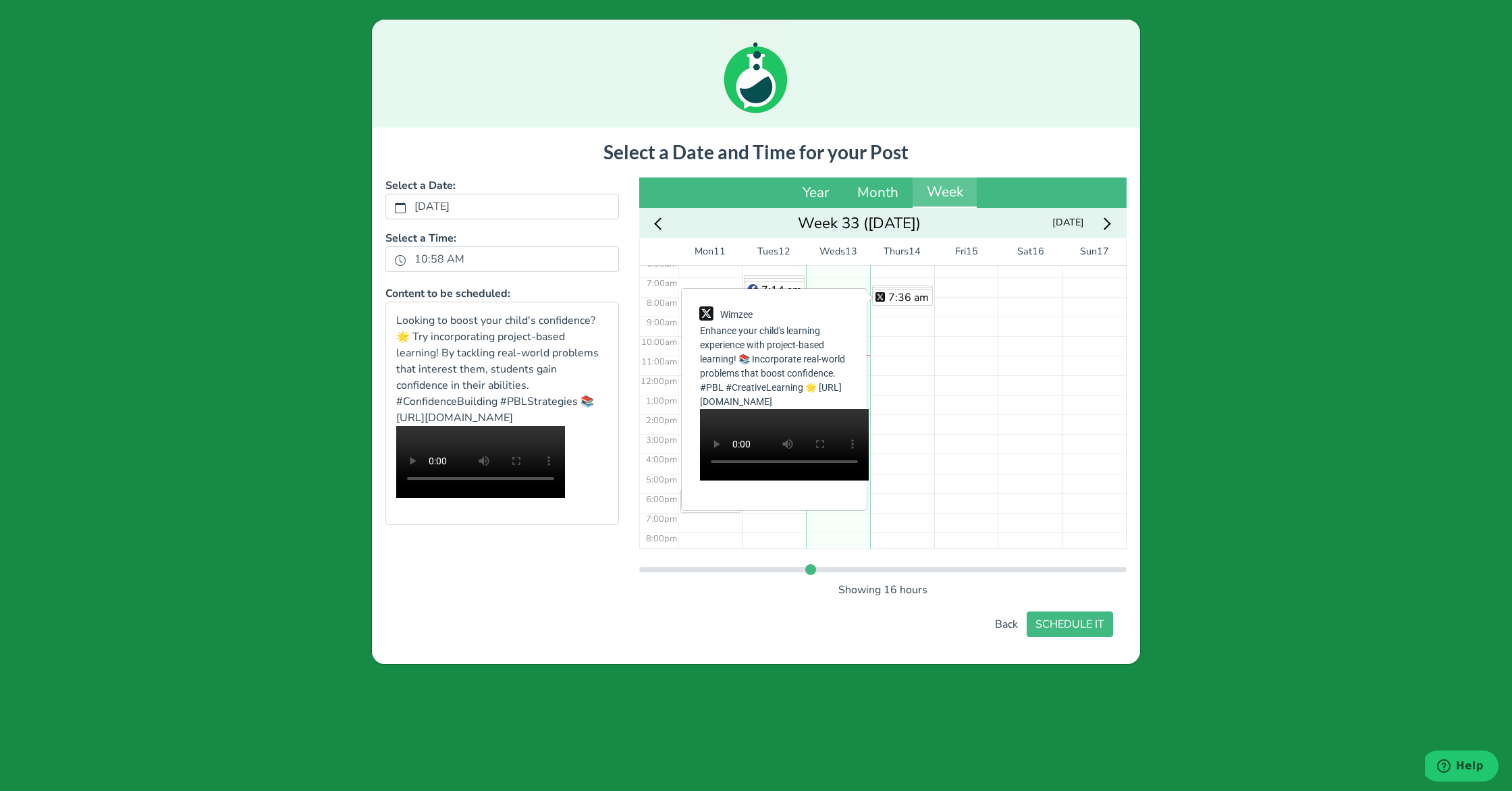
click at [882, 283] on div "7:26 am 7:30 am 7:36 am" at bounding box center [902, 374] width 64 height 470
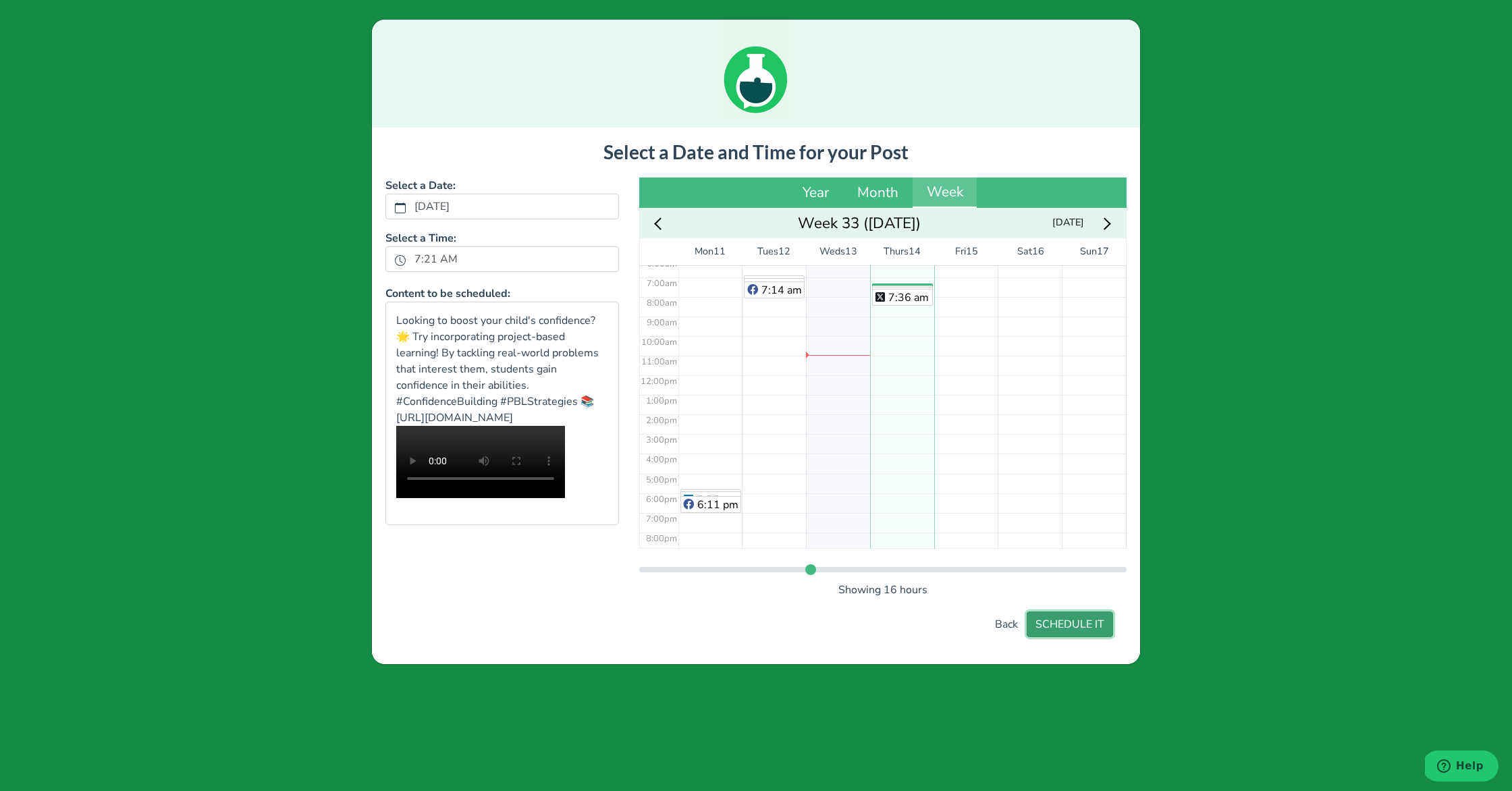
click at [1093, 631] on button "SCHEDULE IT" at bounding box center [1070, 625] width 86 height 26
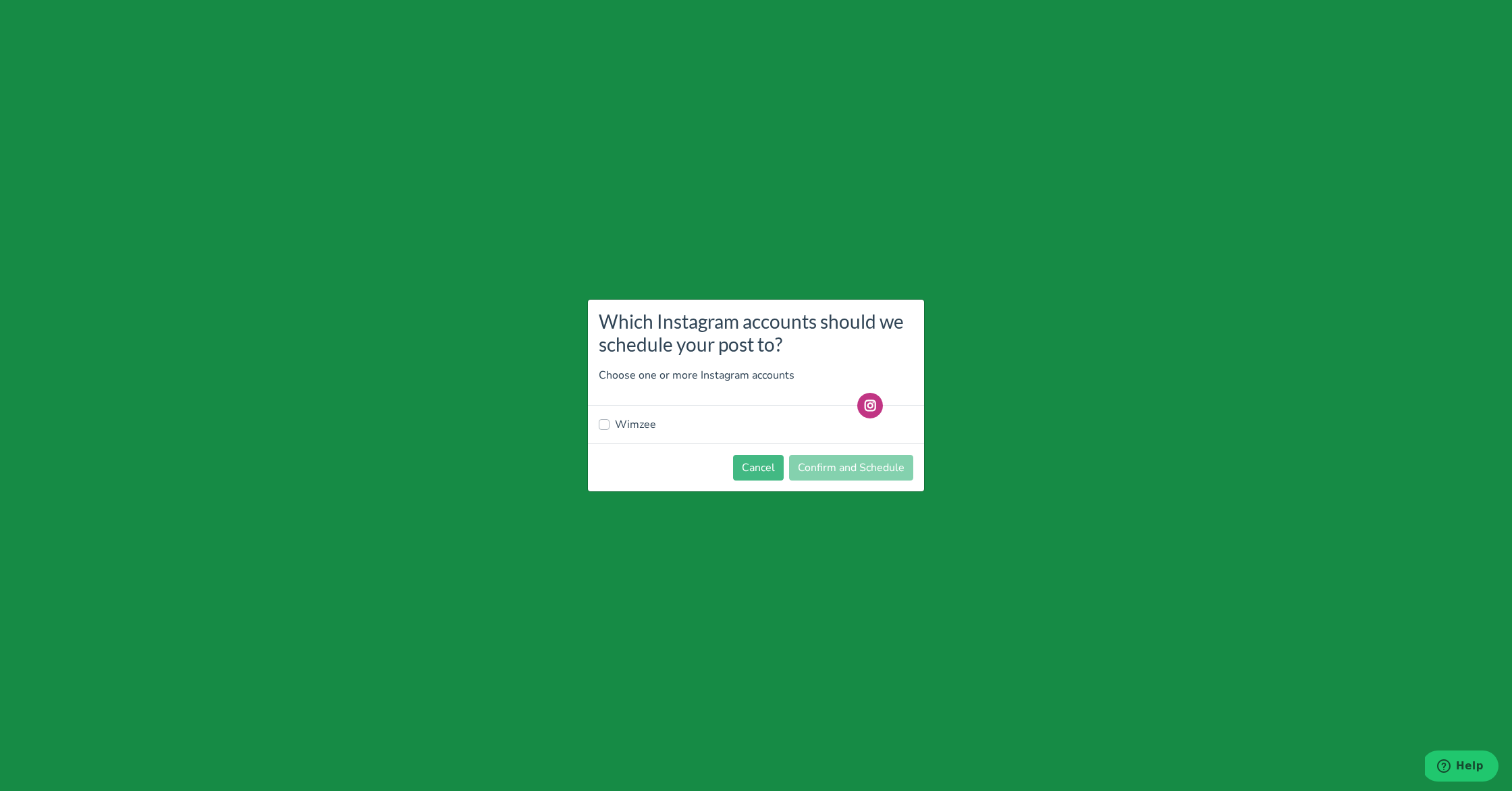
click at [635, 426] on label "Wimzee" at bounding box center [635, 425] width 41 height 16
click at [609, 426] on input "Wimzee" at bounding box center [604, 423] width 11 height 14
checkbox input "true"
click at [827, 465] on button "Confirm and Schedule" at bounding box center [851, 468] width 124 height 26
